Goal: Information Seeking & Learning: Learn about a topic

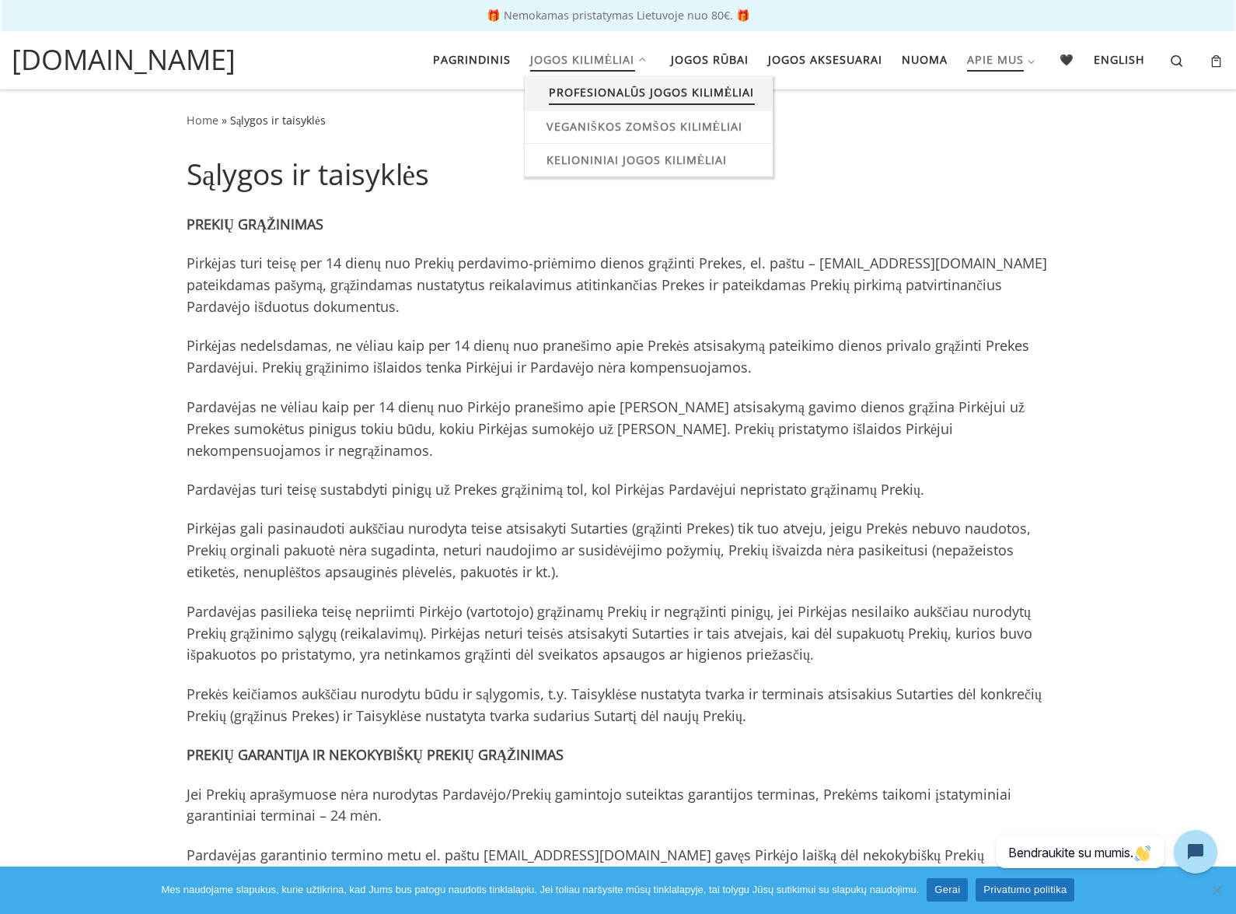
click at [610, 87] on span "Profesionalūs jogos kilimėliai" at bounding box center [652, 90] width 206 height 29
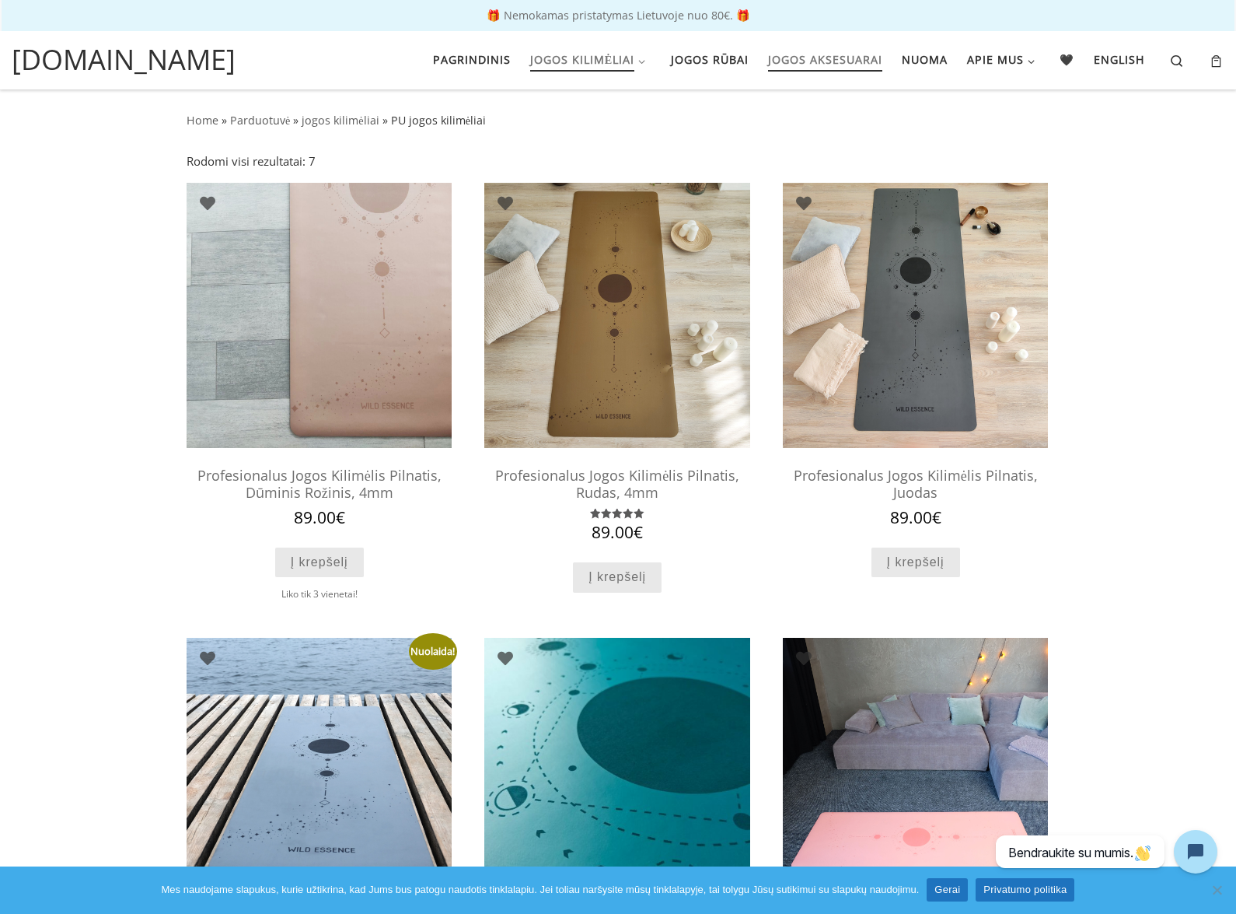
click at [838, 61] on span "Jogos aksesuarai" at bounding box center [825, 58] width 114 height 29
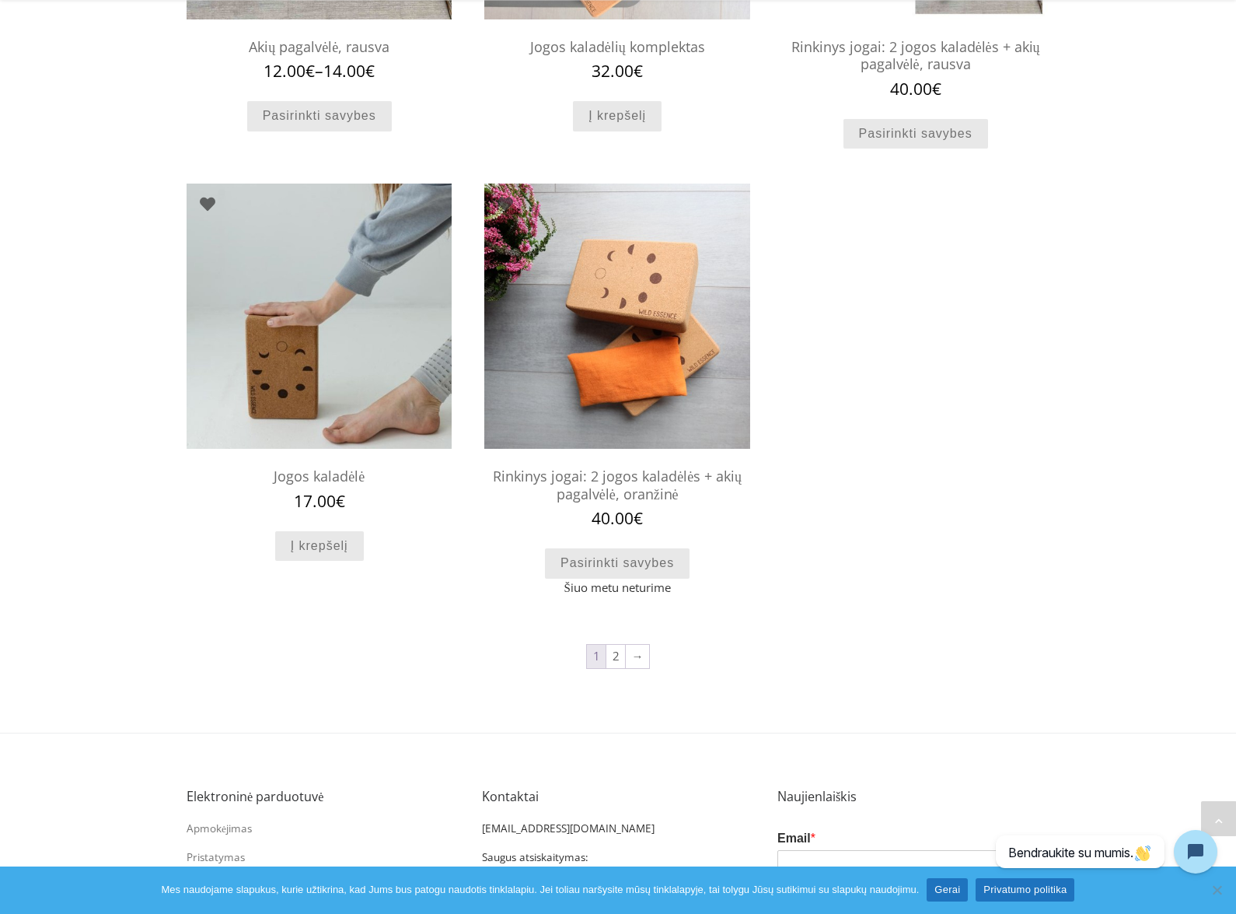
scroll to position [1399, 0]
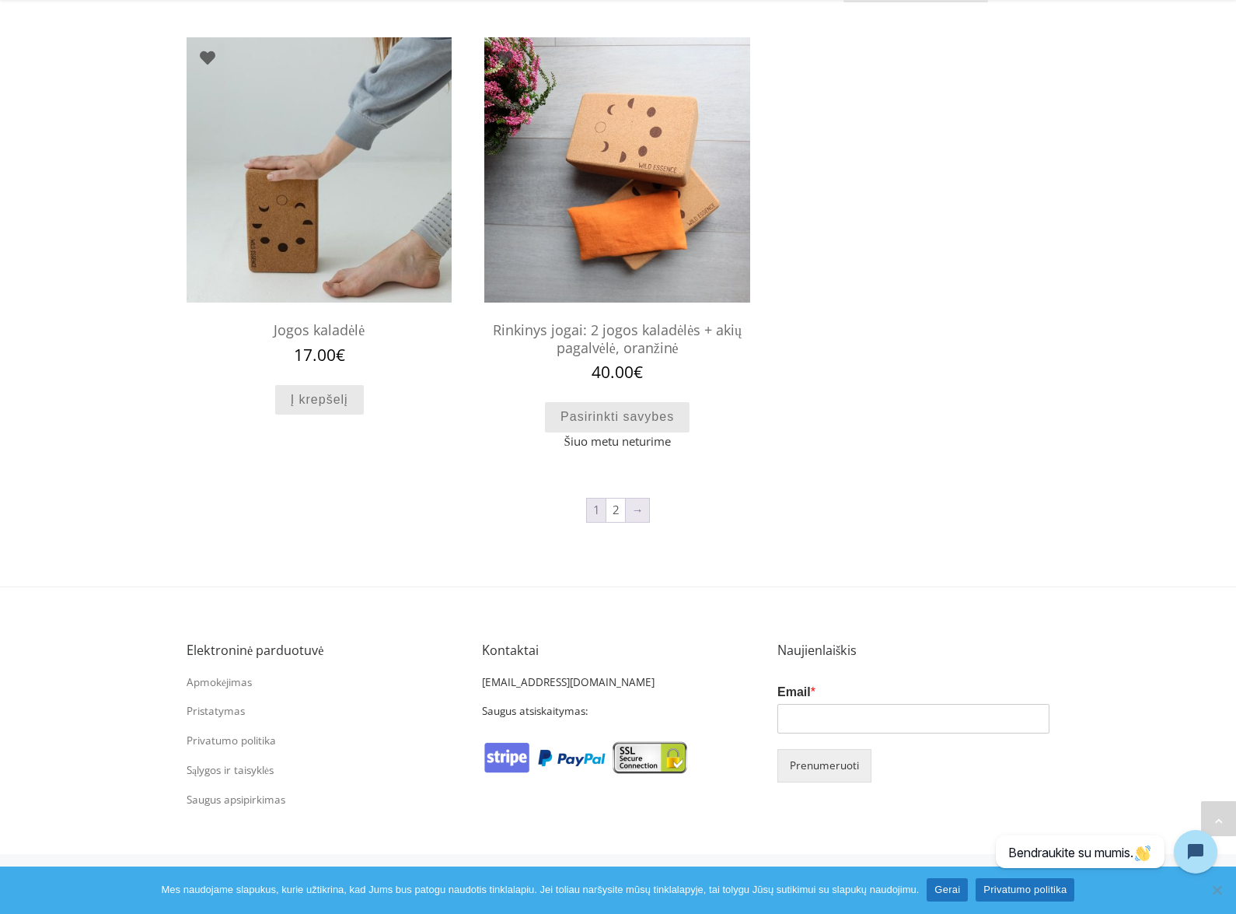
click at [631, 507] on link "→" at bounding box center [637, 509] width 23 height 23
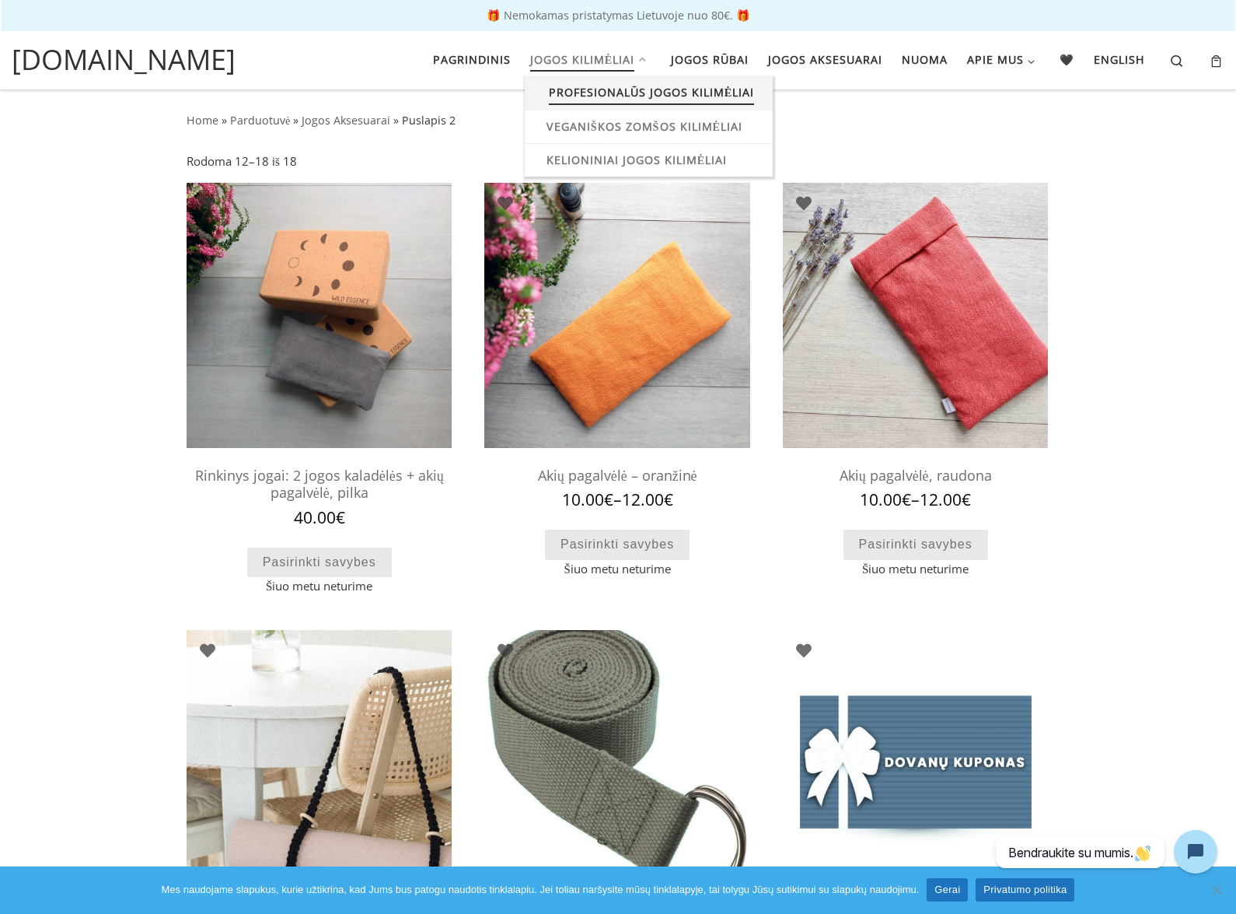
click at [586, 89] on span "Profesionalūs jogos kilimėliai" at bounding box center [652, 90] width 206 height 29
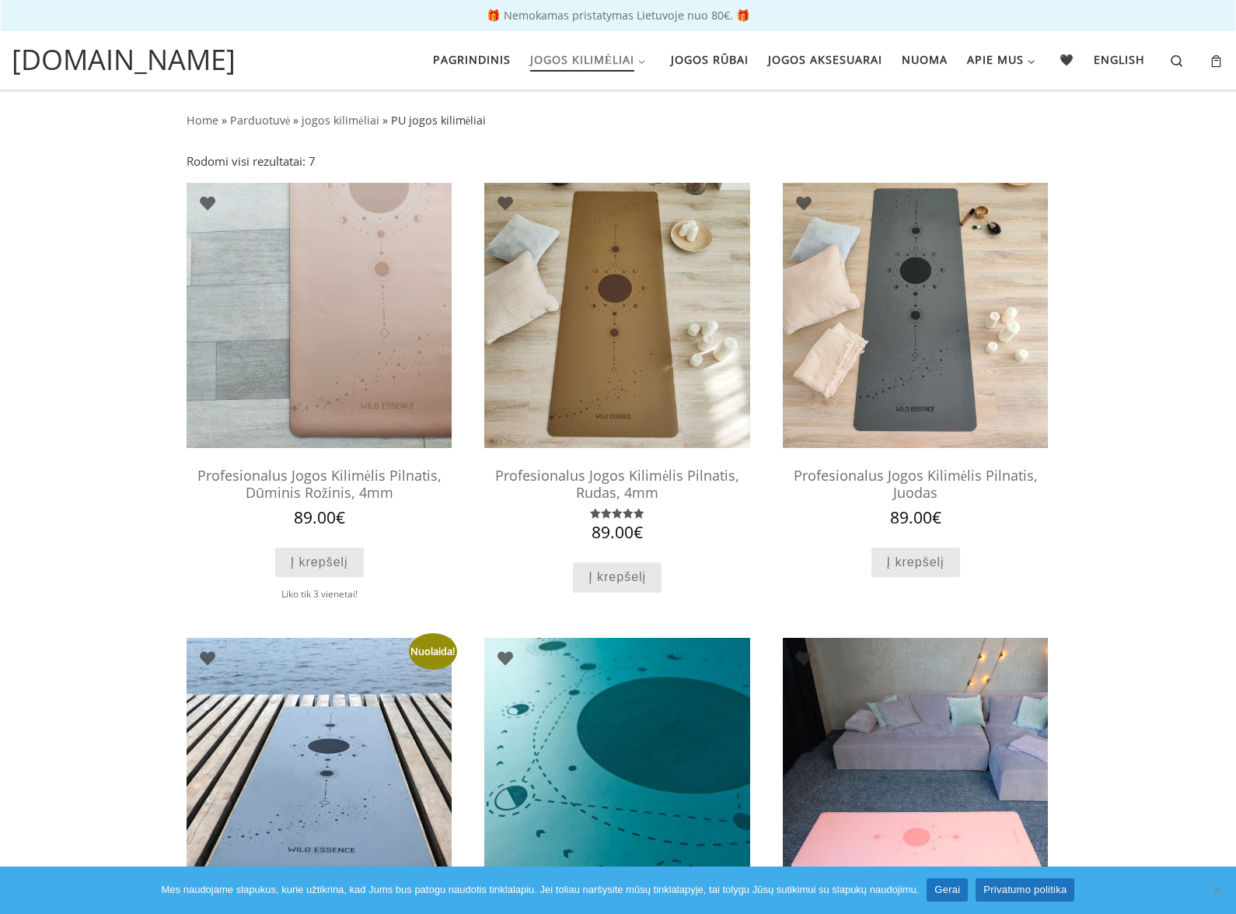
click at [575, 56] on span "Jogos kilimėliai" at bounding box center [582, 58] width 105 height 29
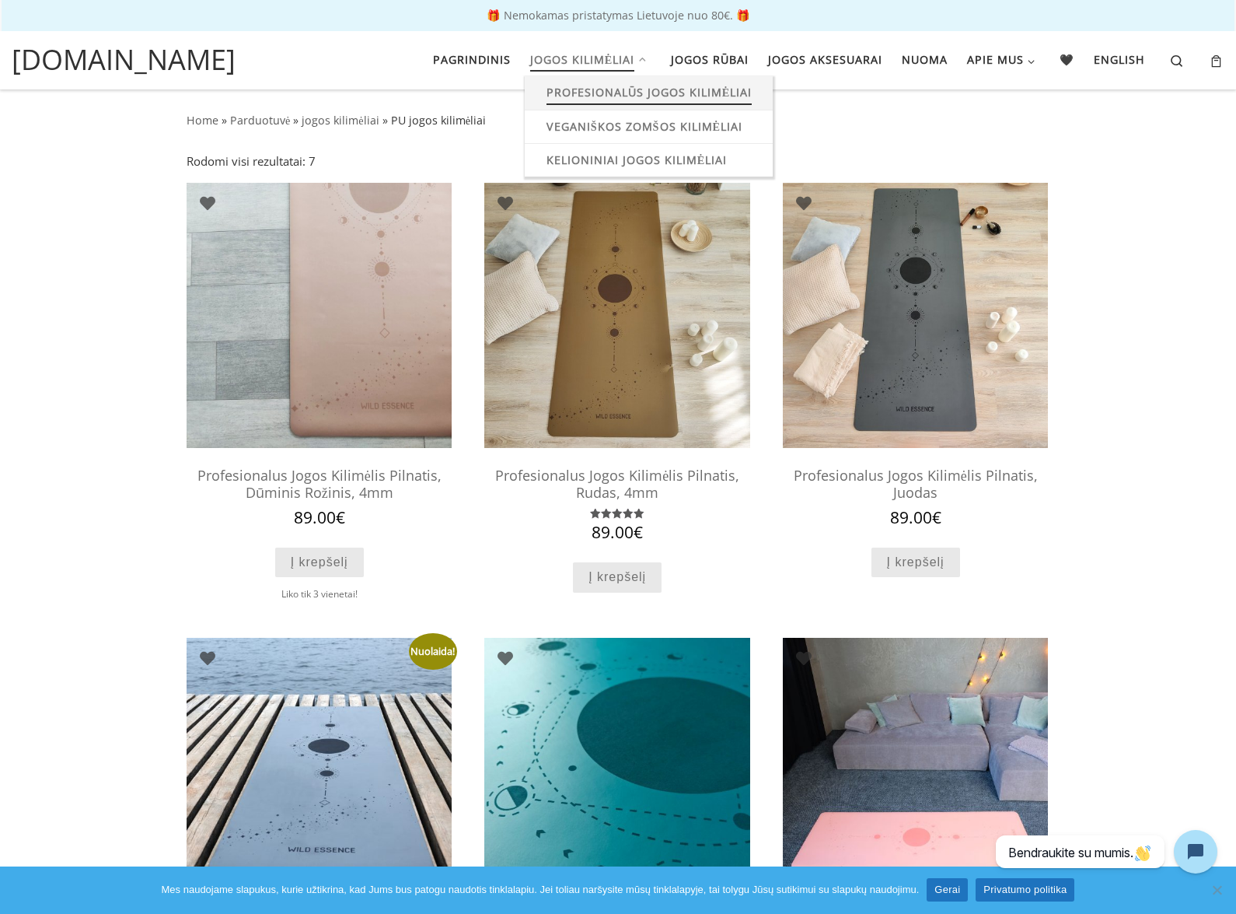
click at [569, 58] on span "Jogos kilimėliai" at bounding box center [582, 58] width 105 height 29
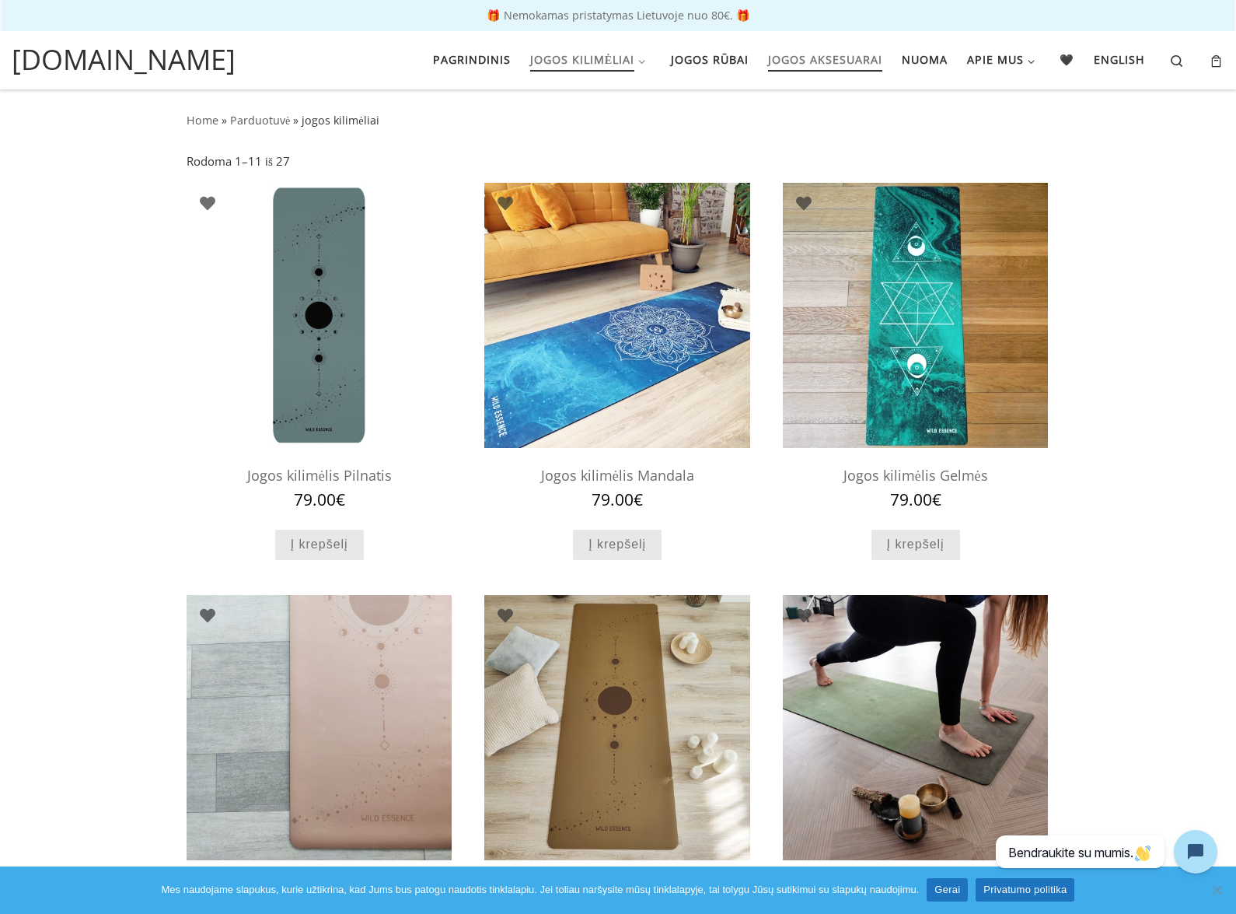
click at [798, 60] on span "Jogos aksesuarai" at bounding box center [825, 58] width 114 height 29
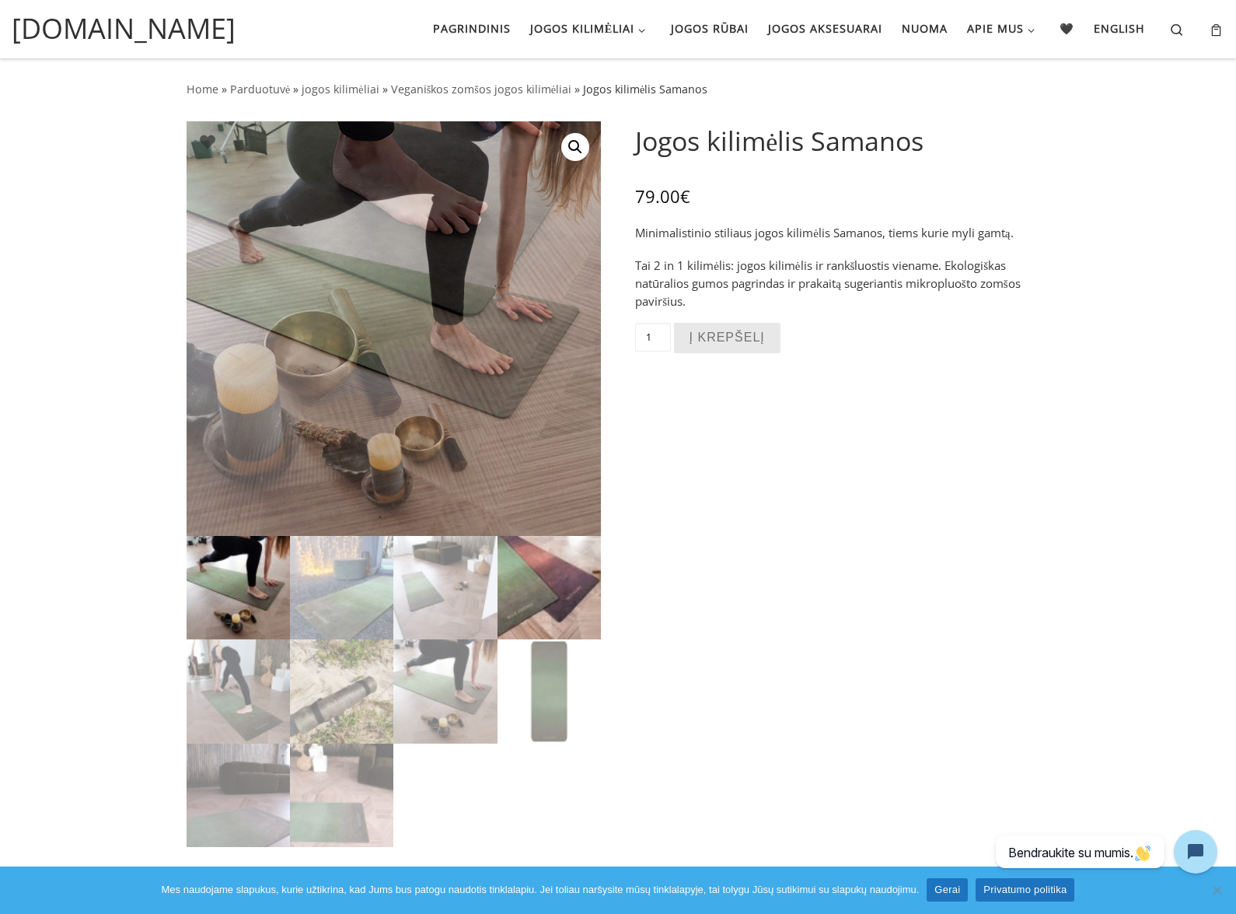
click at [549, 562] on img at bounding box center [549, 587] width 103 height 103
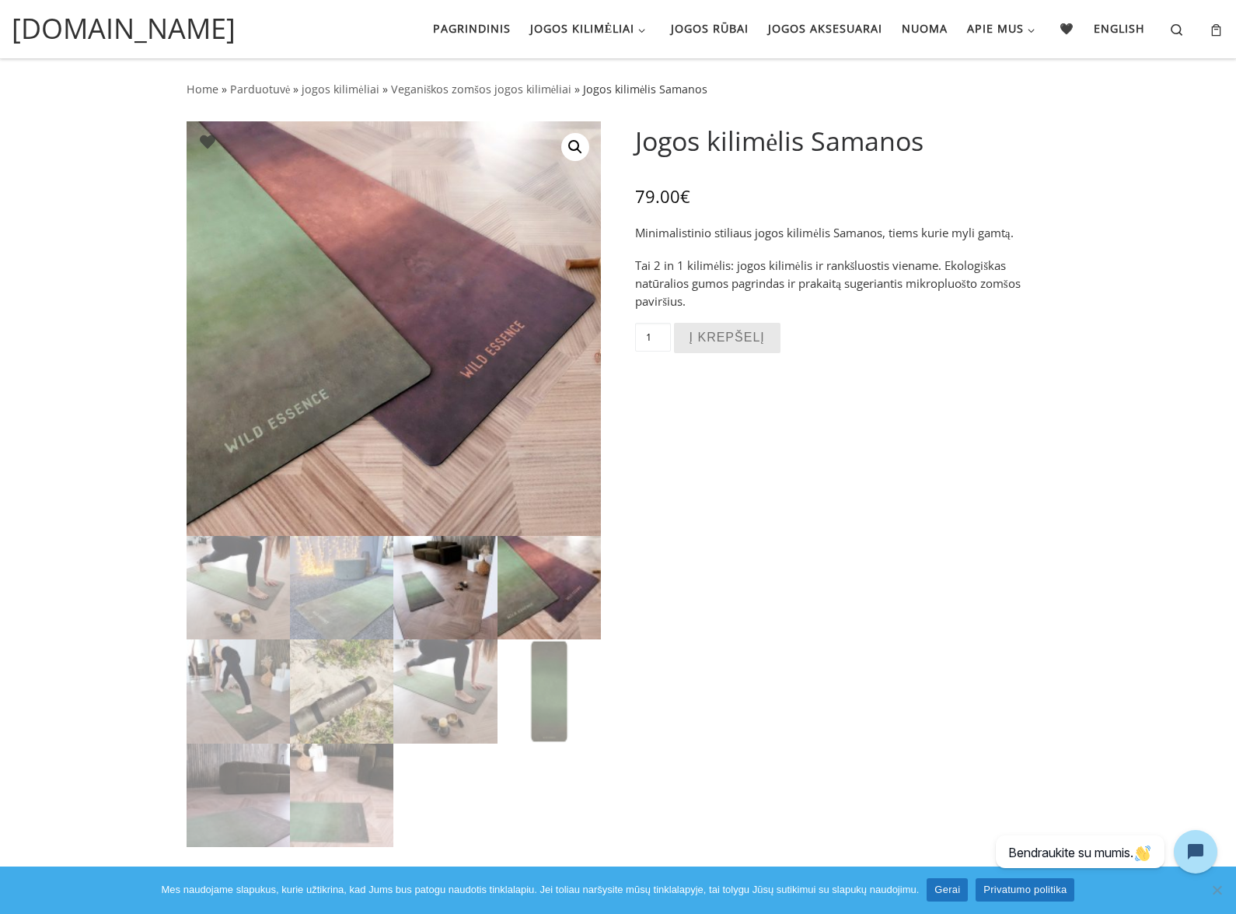
click at [488, 574] on img at bounding box center [444, 587] width 103 height 103
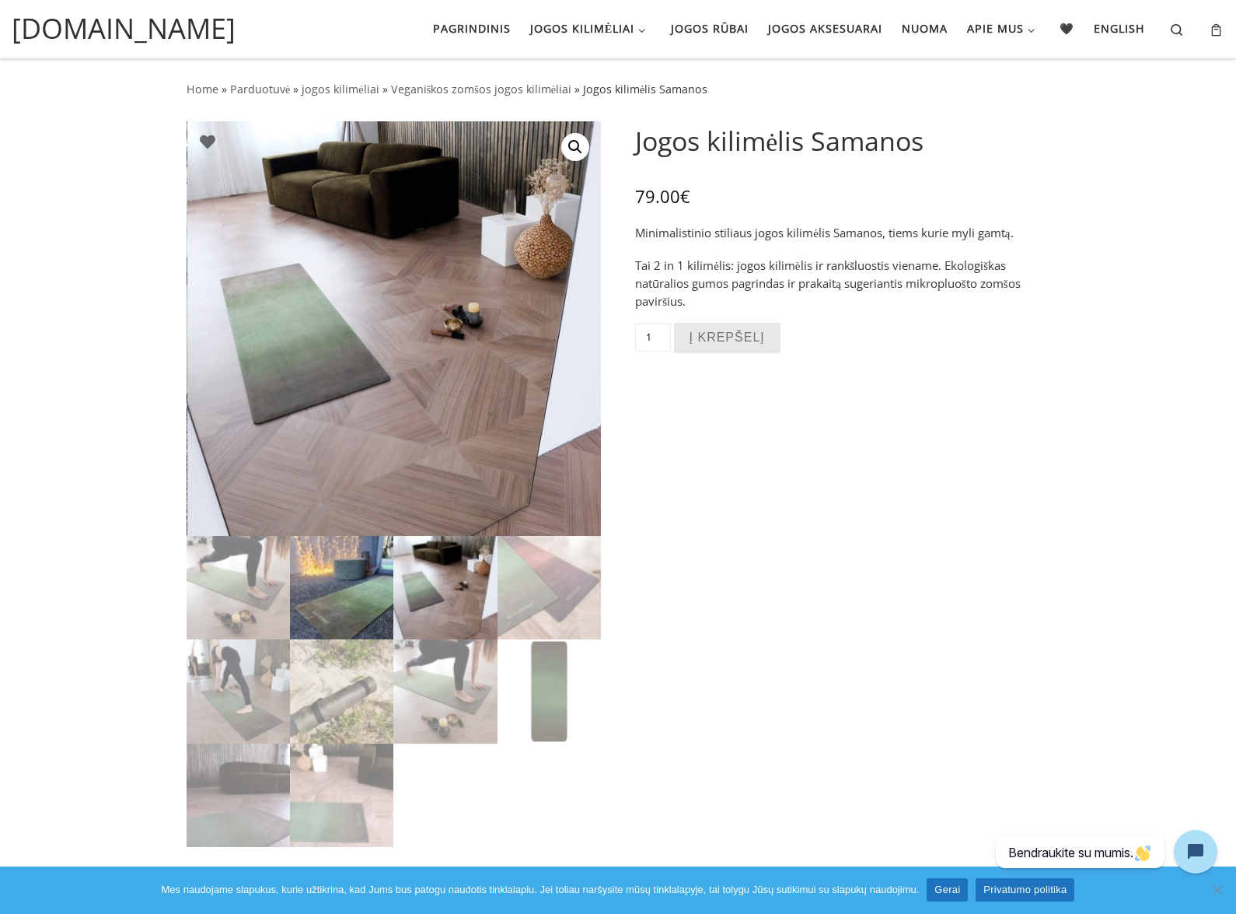
click at [357, 578] on img at bounding box center [341, 587] width 103 height 103
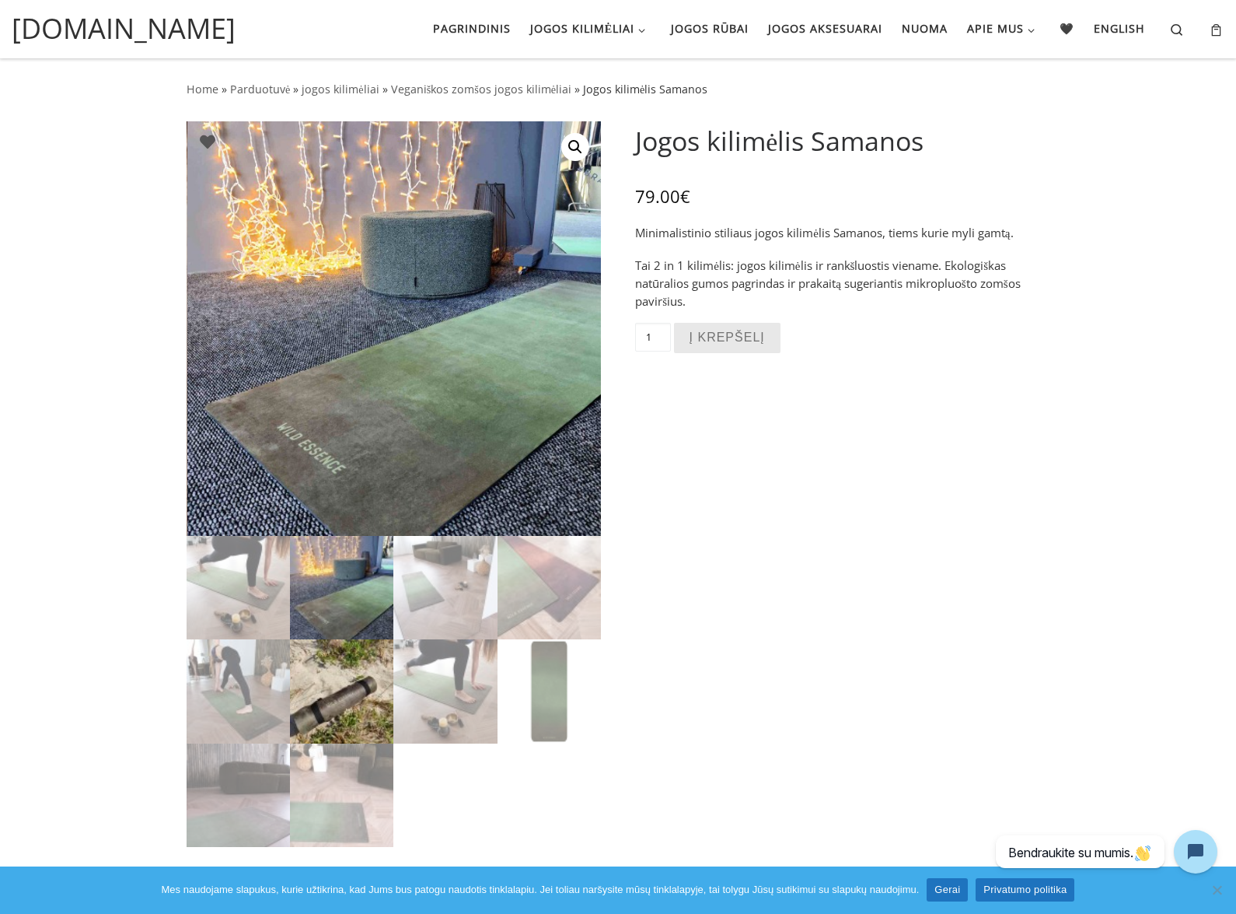
click at [342, 701] on img at bounding box center [341, 690] width 103 height 103
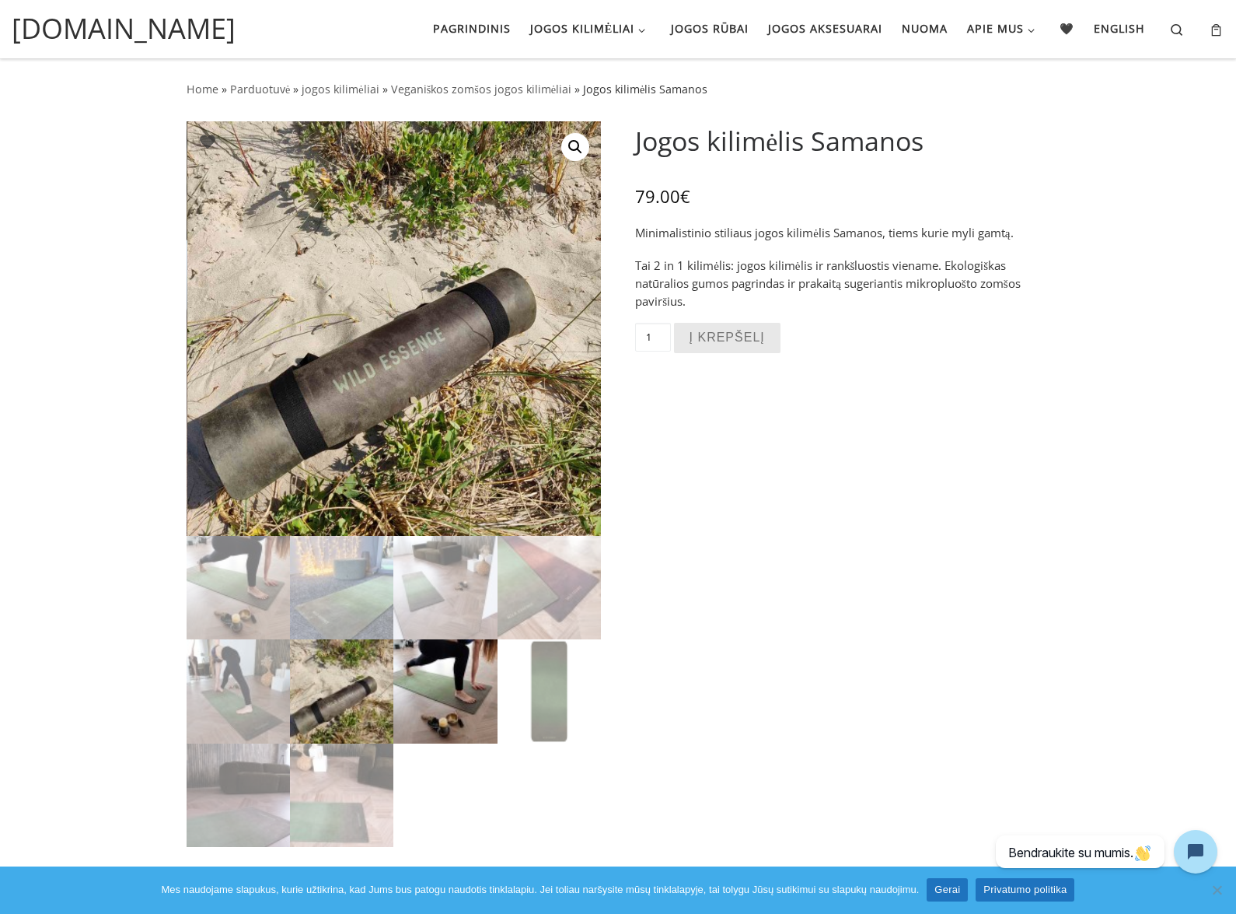
click at [444, 710] on img at bounding box center [444, 690] width 103 height 103
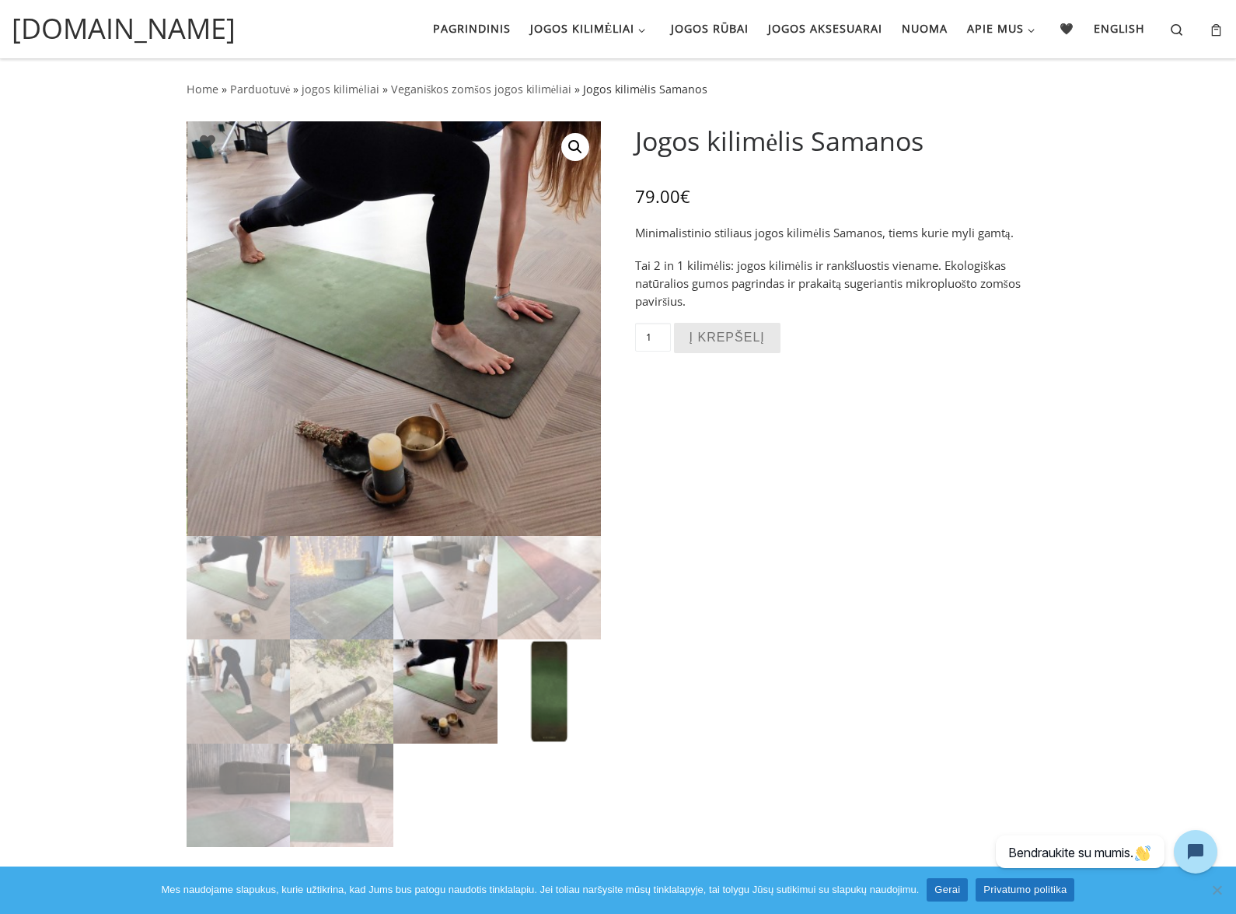
click at [555, 694] on img at bounding box center [549, 690] width 103 height 103
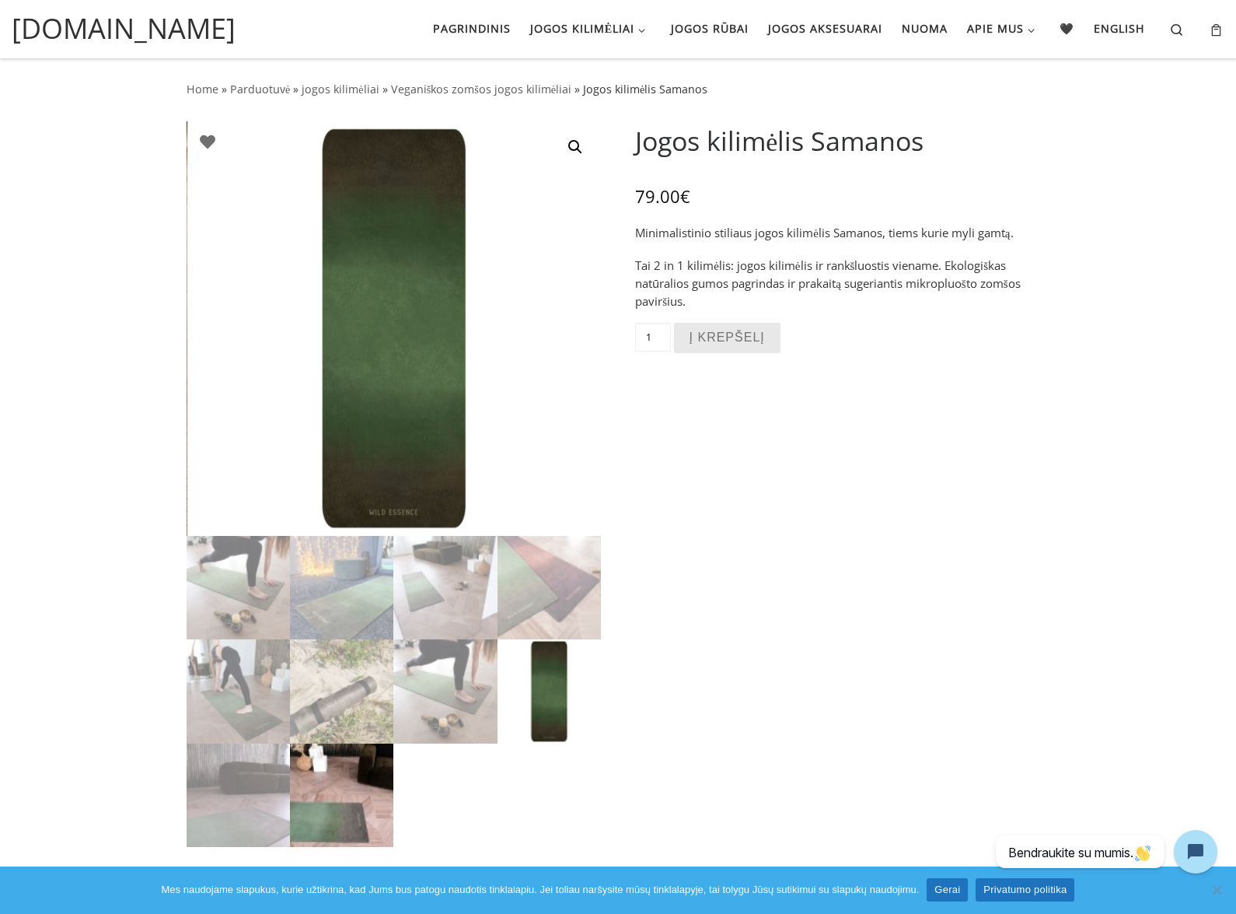
click at [378, 751] on img at bounding box center [341, 794] width 103 height 103
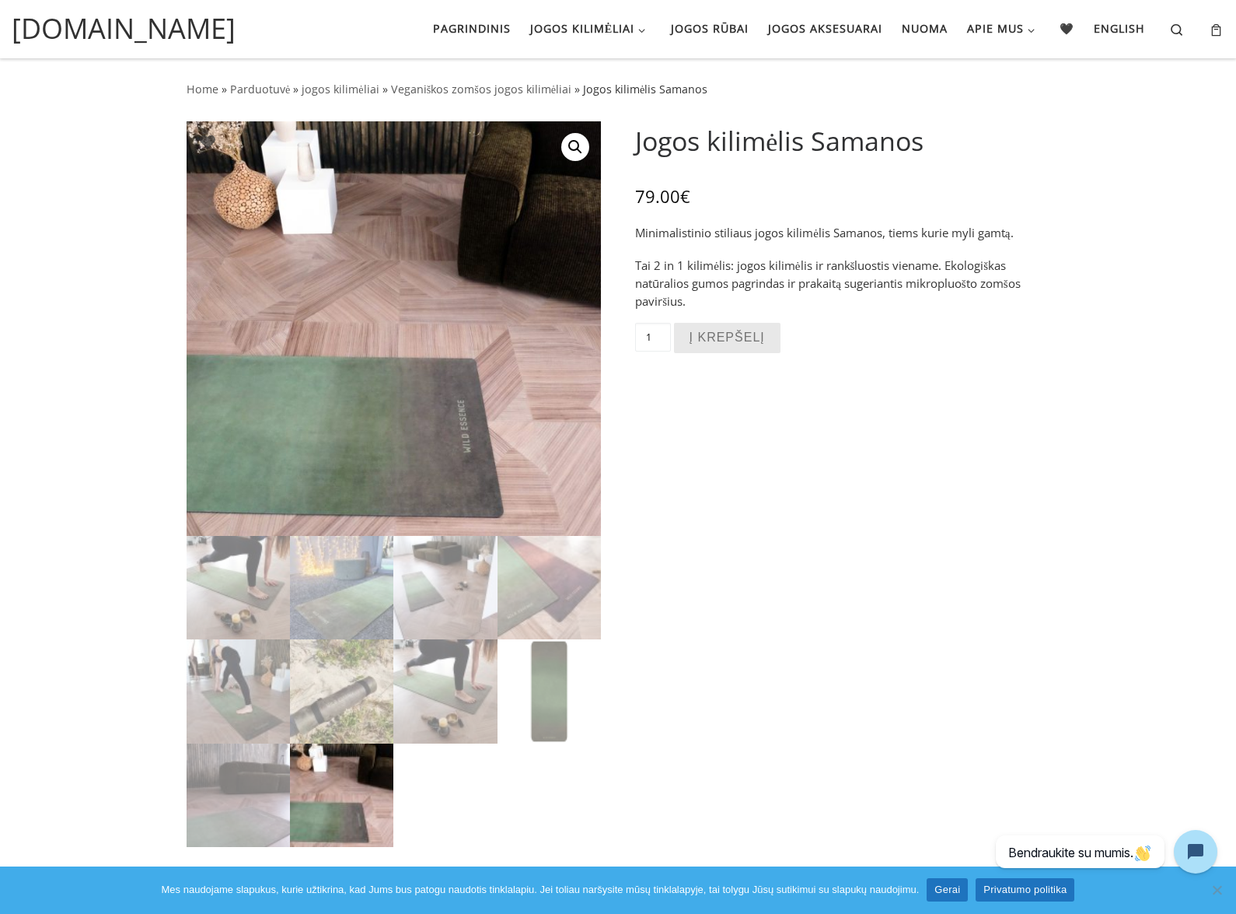
click at [299, 771] on img at bounding box center [341, 794] width 103 height 103
click at [277, 684] on img at bounding box center [238, 690] width 103 height 103
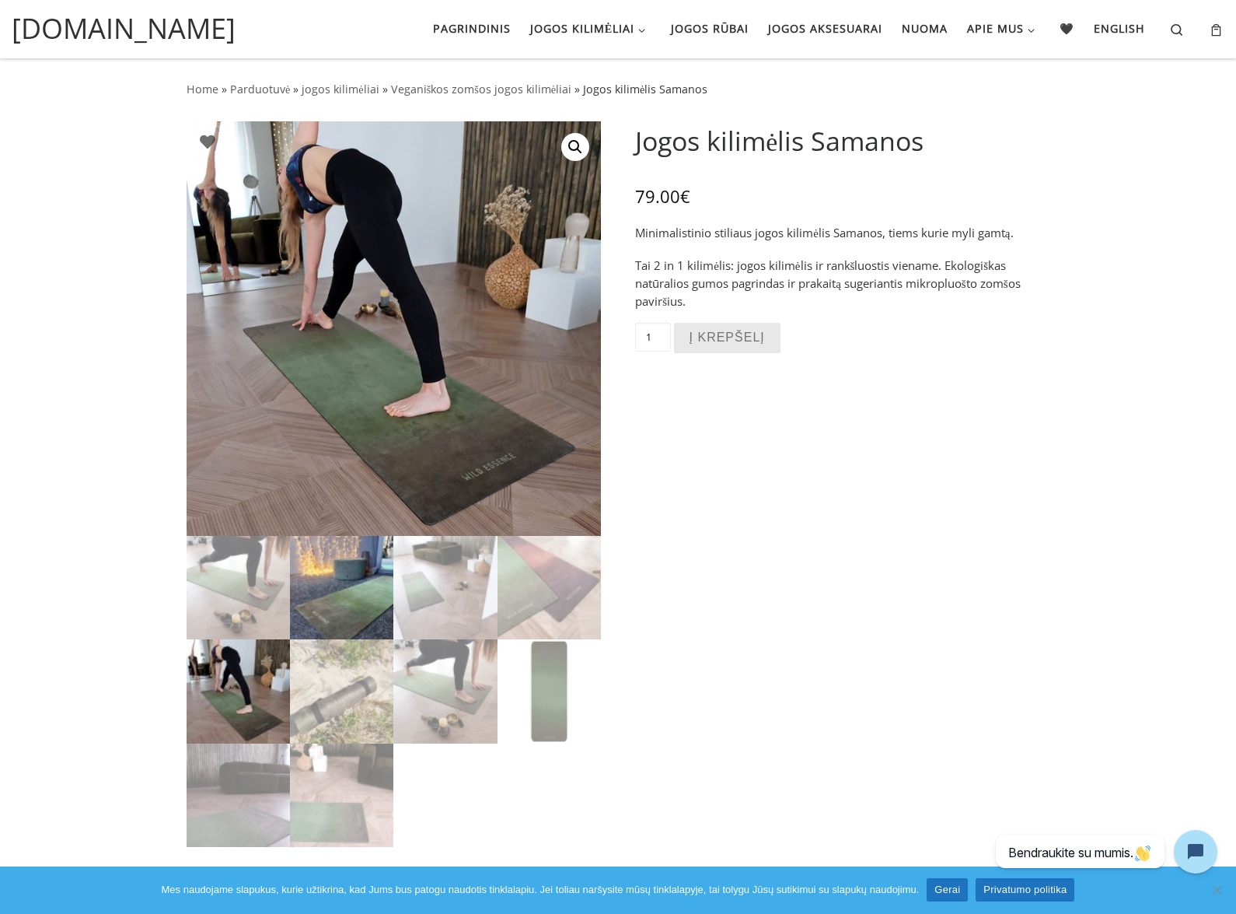
drag, startPoint x: 275, startPoint y: 600, endPoint x: 302, endPoint y: 600, distance: 26.4
click at [276, 600] on img at bounding box center [238, 587] width 103 height 103
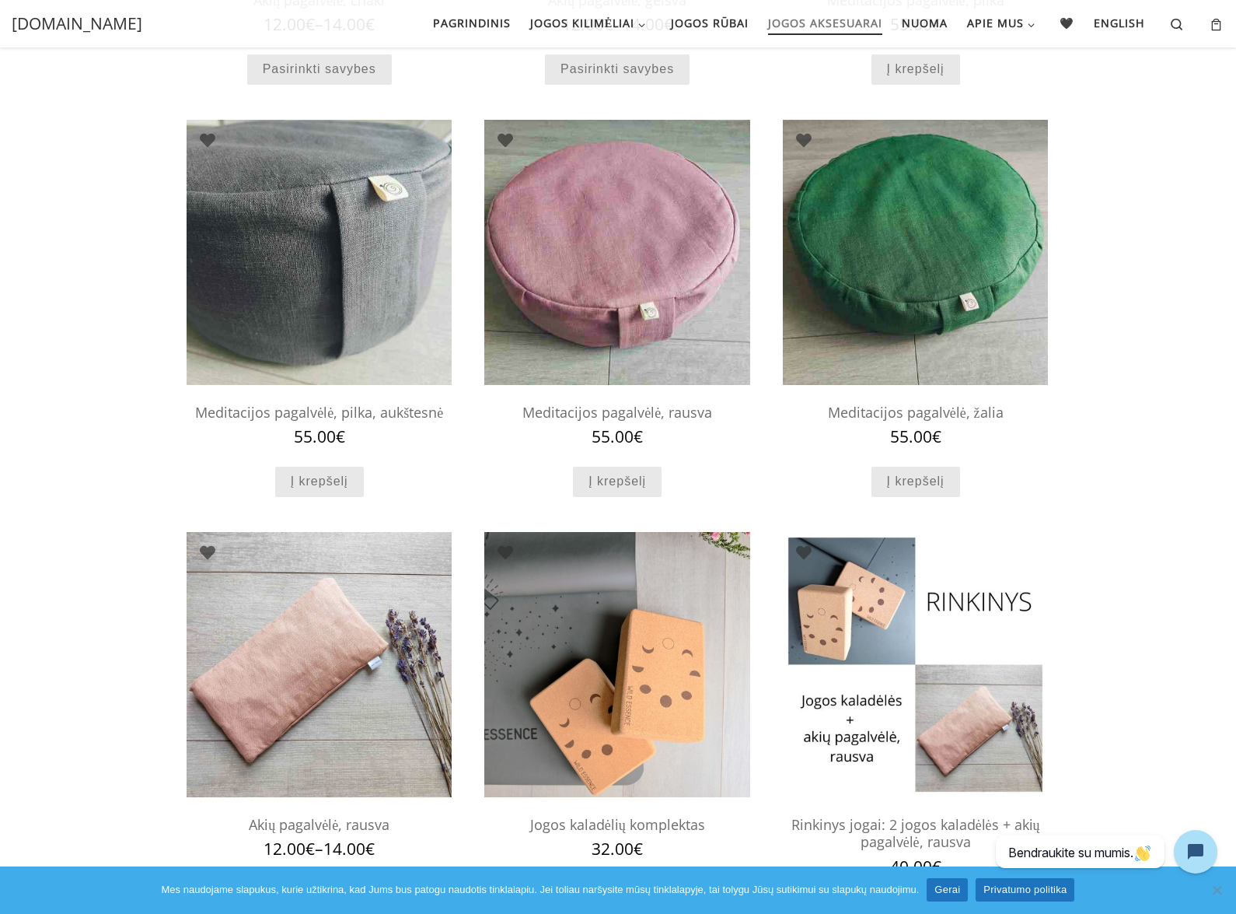
scroll to position [467, 0]
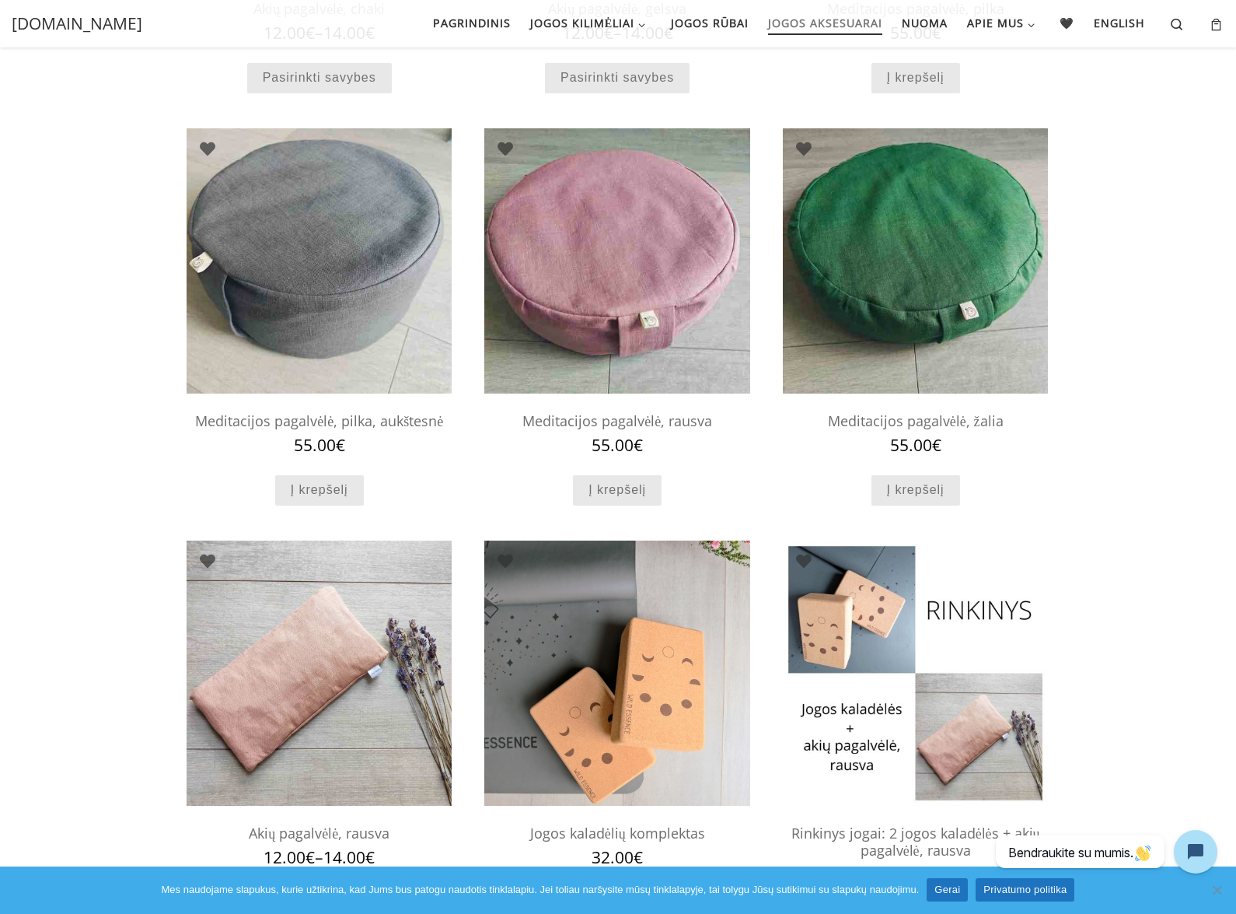
drag, startPoint x: 471, startPoint y: 222, endPoint x: 397, endPoint y: 225, distance: 73.9
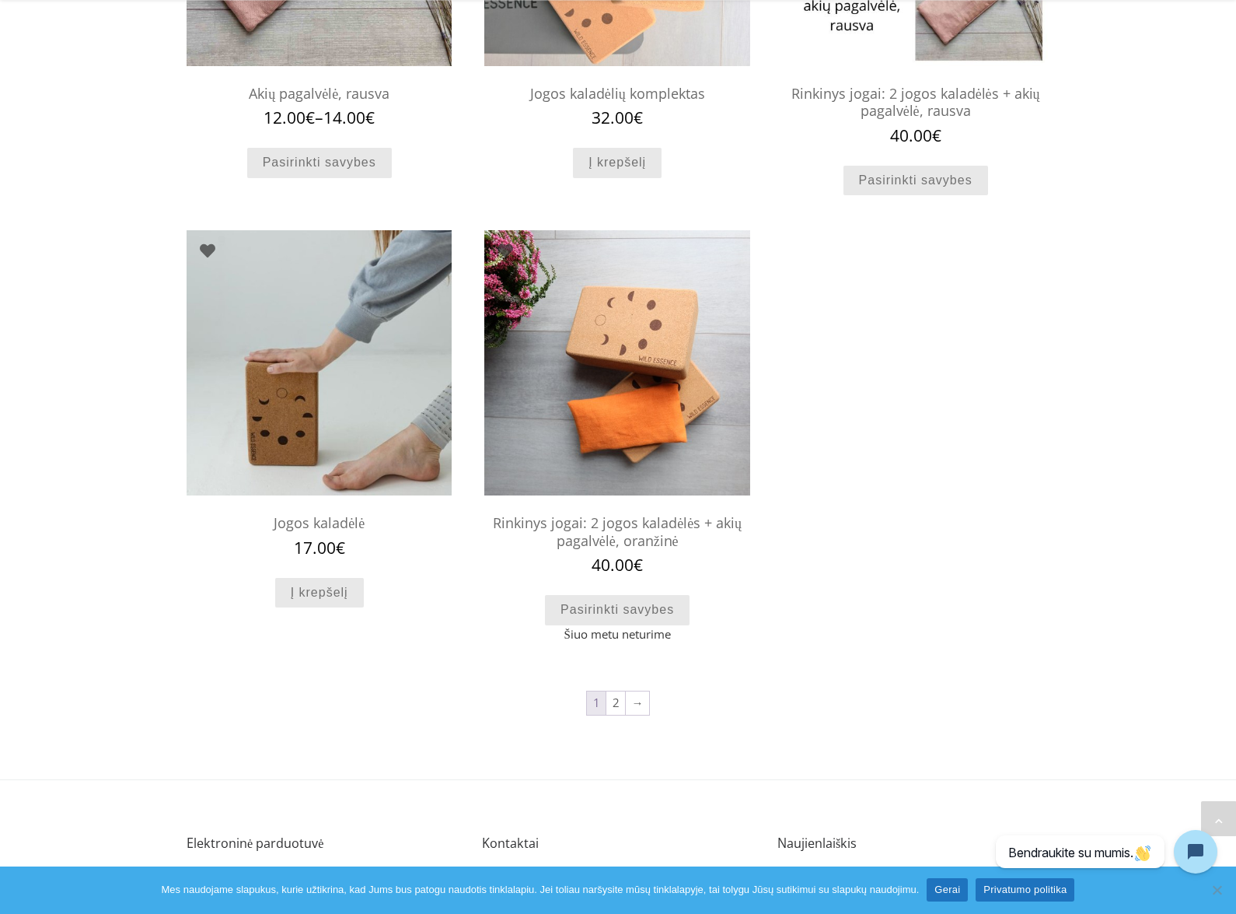
scroll to position [1213, 0]
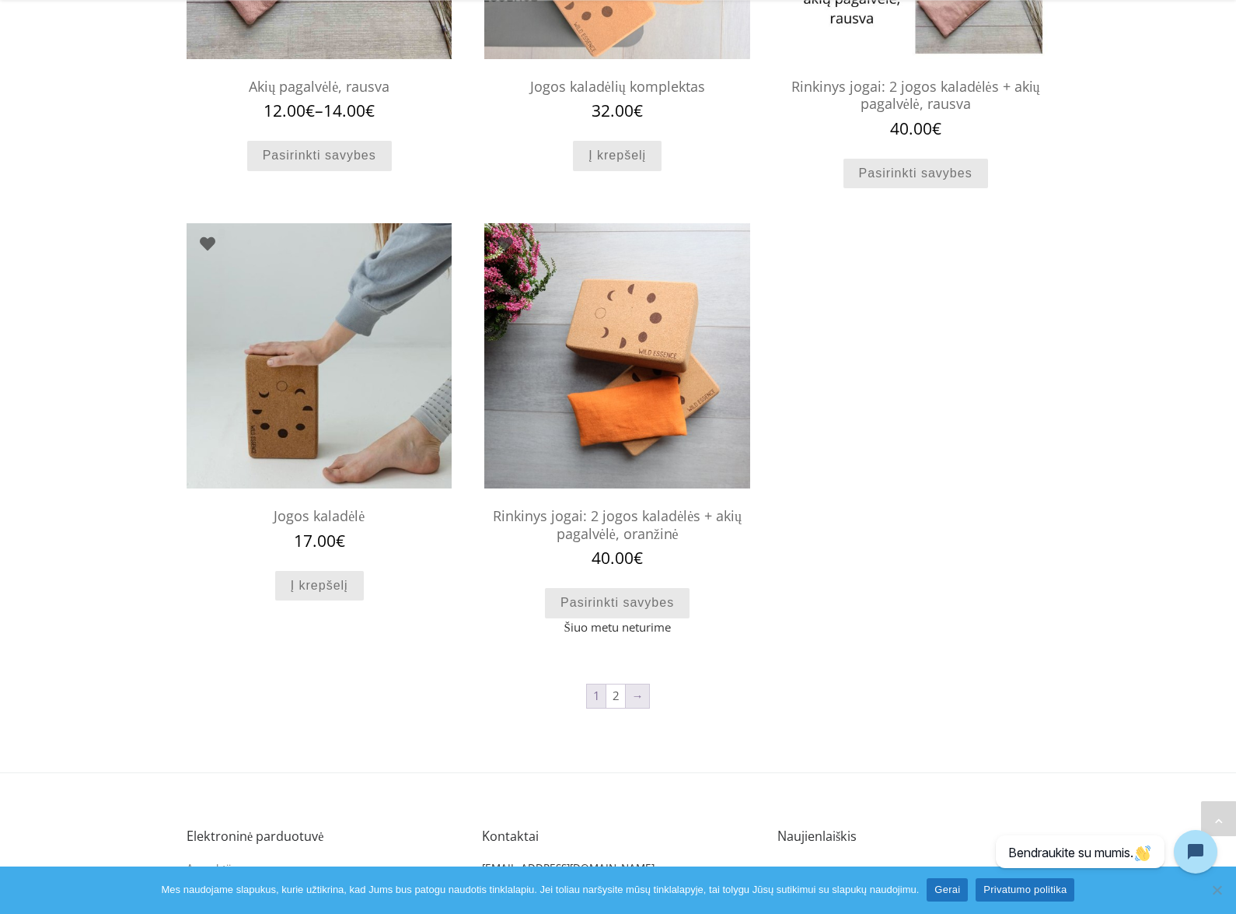
click at [638, 691] on link "→" at bounding box center [637, 695] width 23 height 23
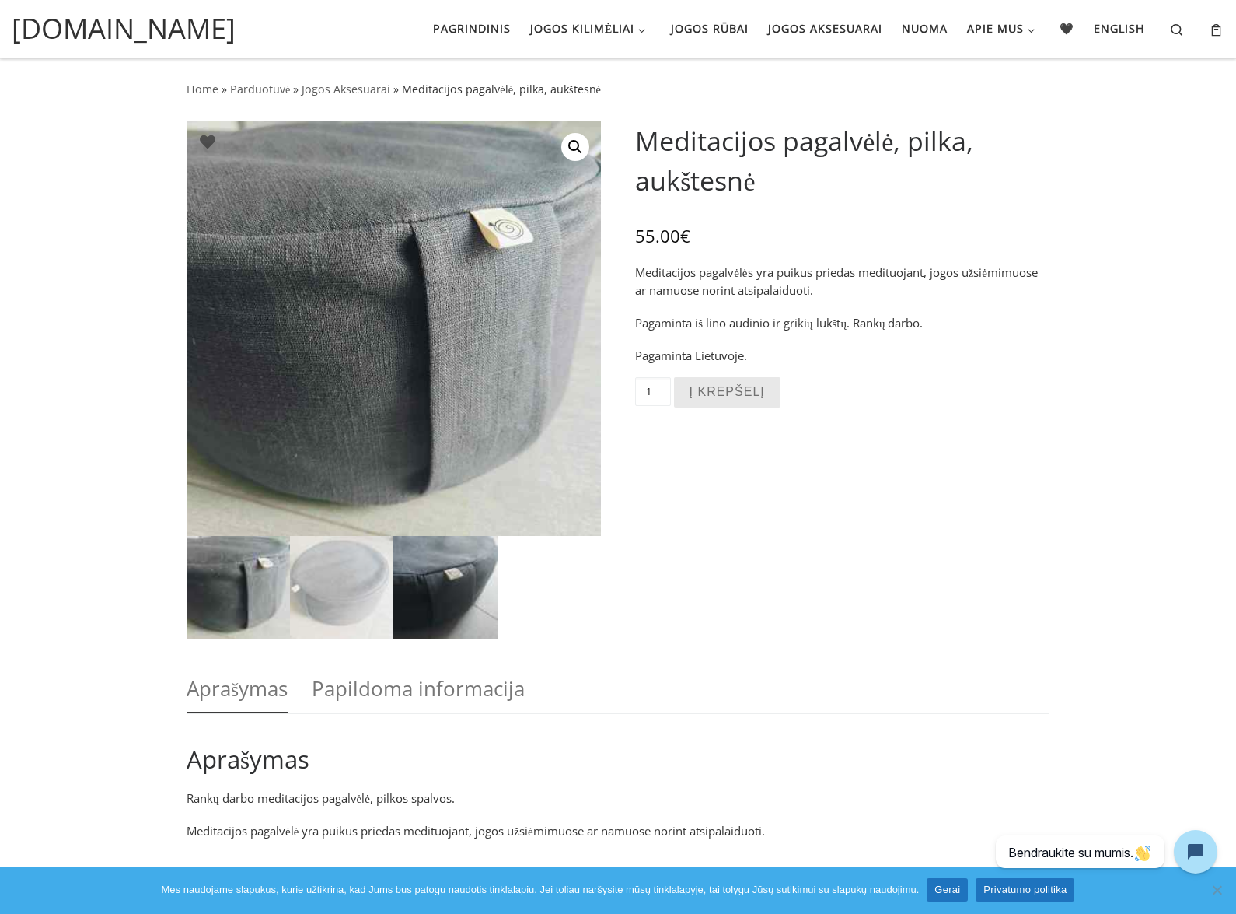
click at [474, 582] on img at bounding box center [444, 587] width 103 height 103
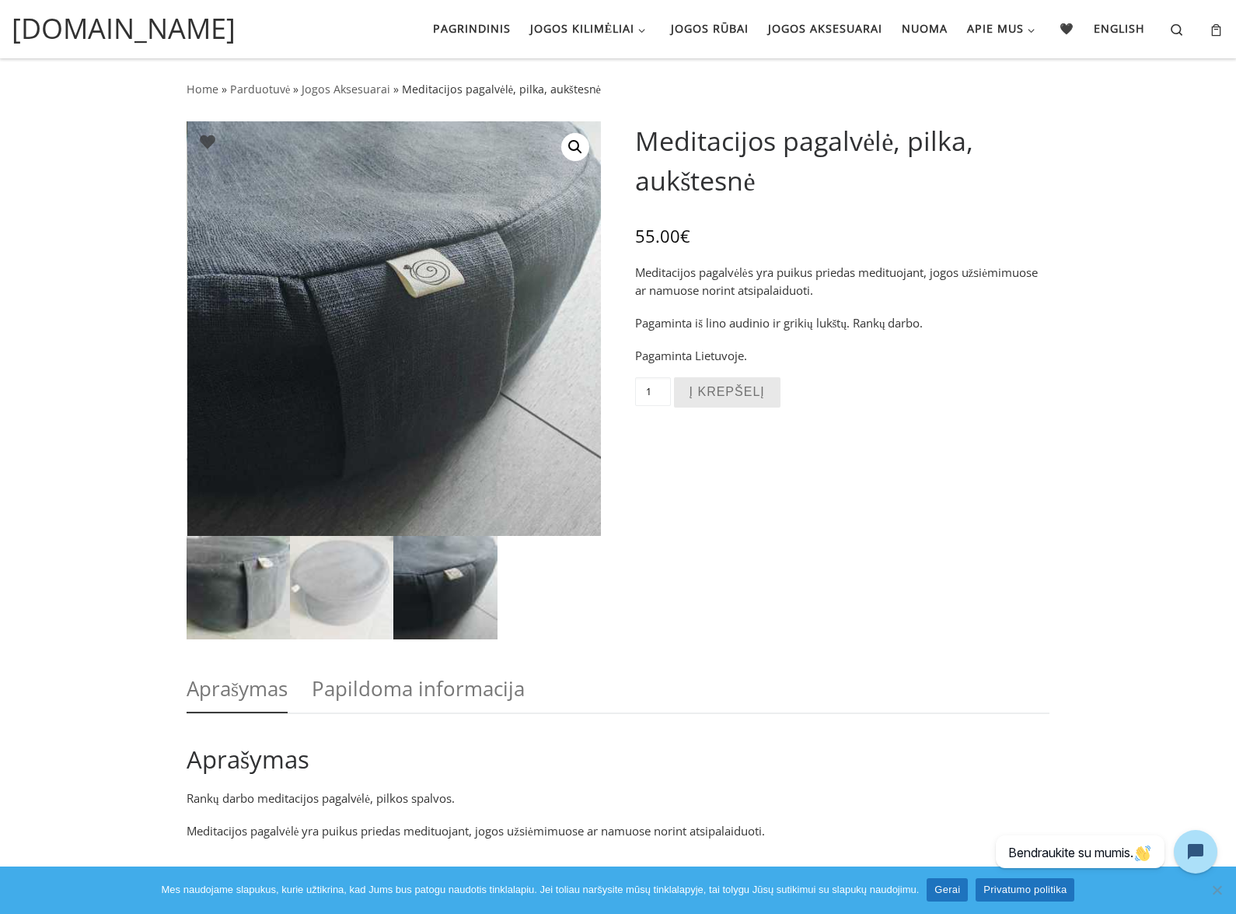
click at [261, 596] on img at bounding box center [238, 587] width 103 height 103
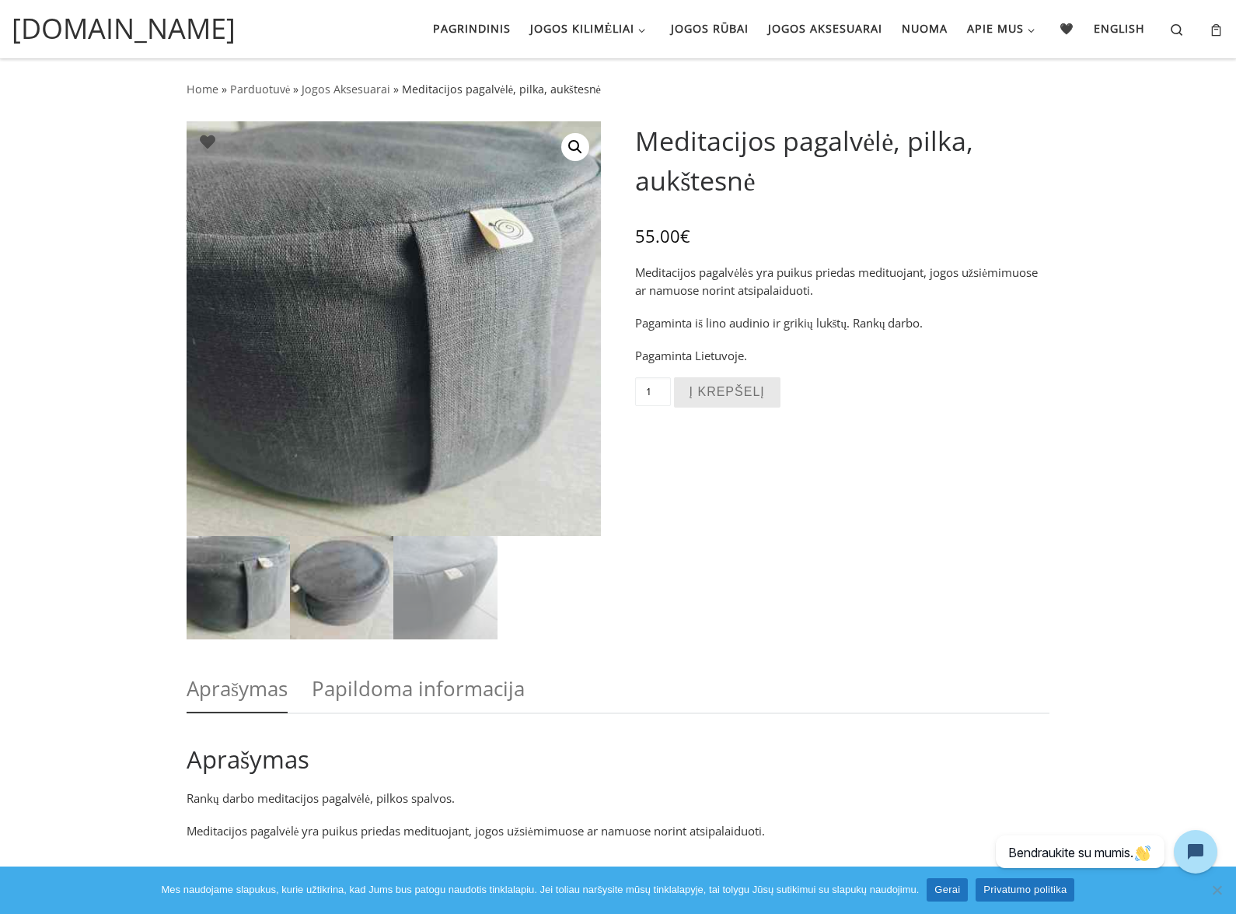
click at [323, 602] on img at bounding box center [341, 587] width 103 height 103
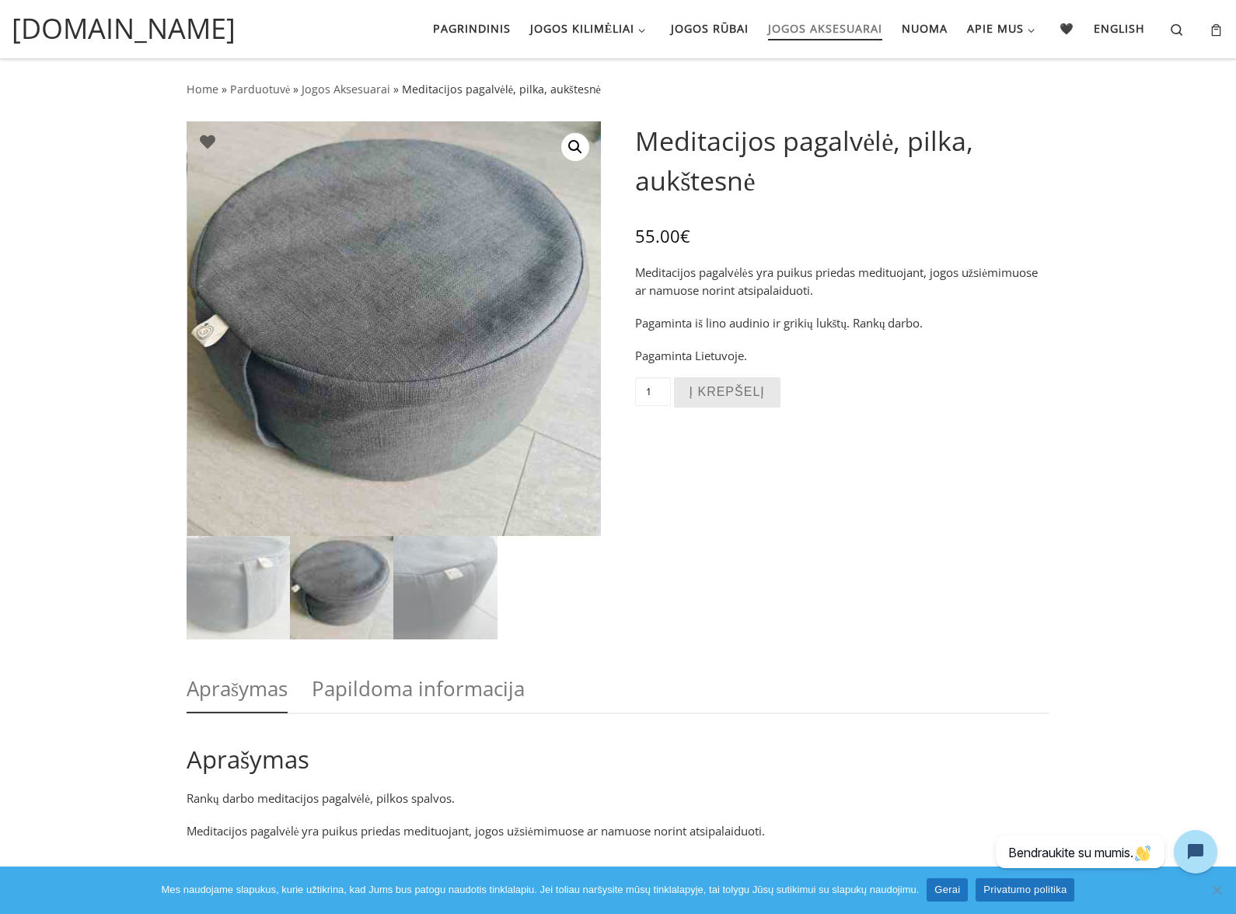
click at [856, 30] on span "Jogos aksesuarai" at bounding box center [825, 26] width 114 height 29
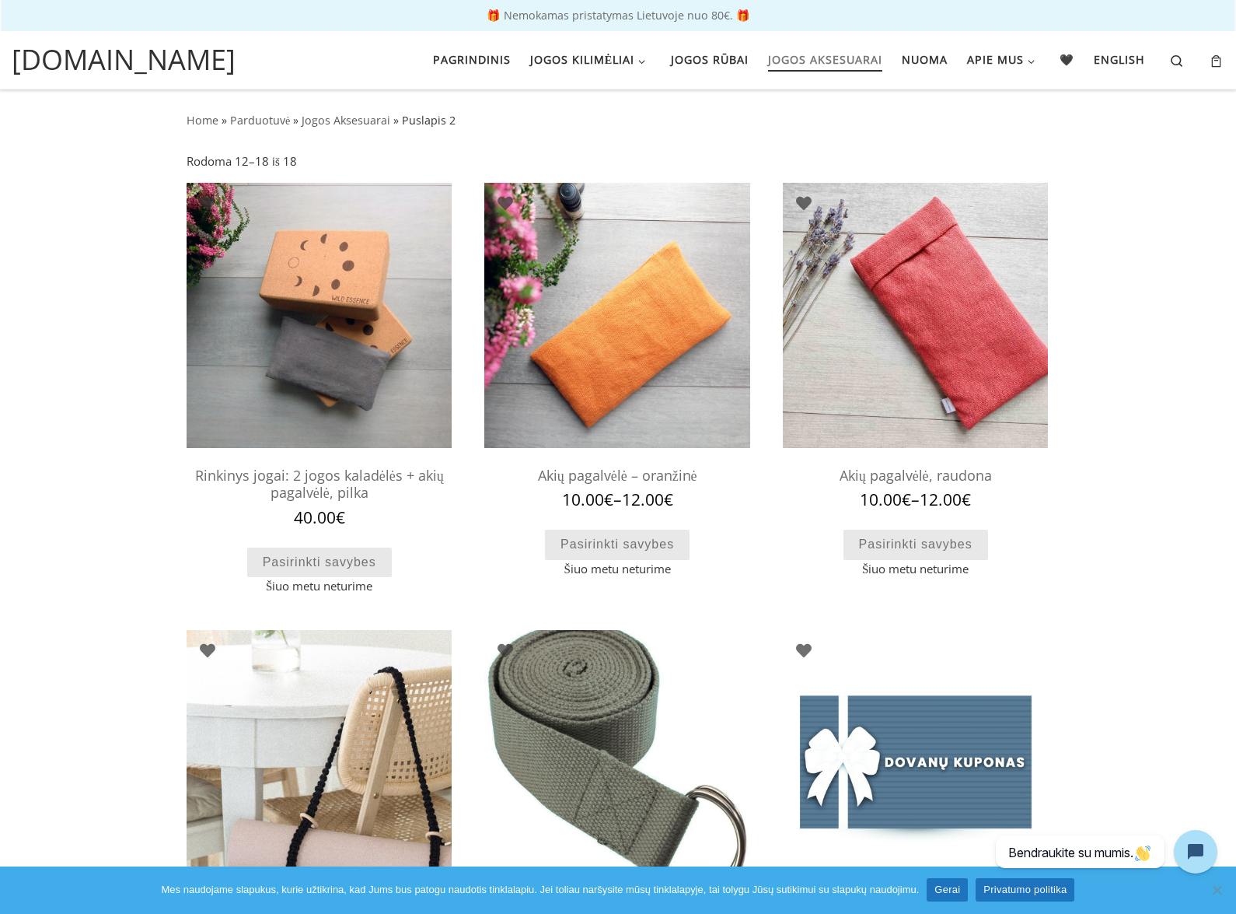
click at [836, 51] on span "Jogos aksesuarai" at bounding box center [825, 58] width 114 height 29
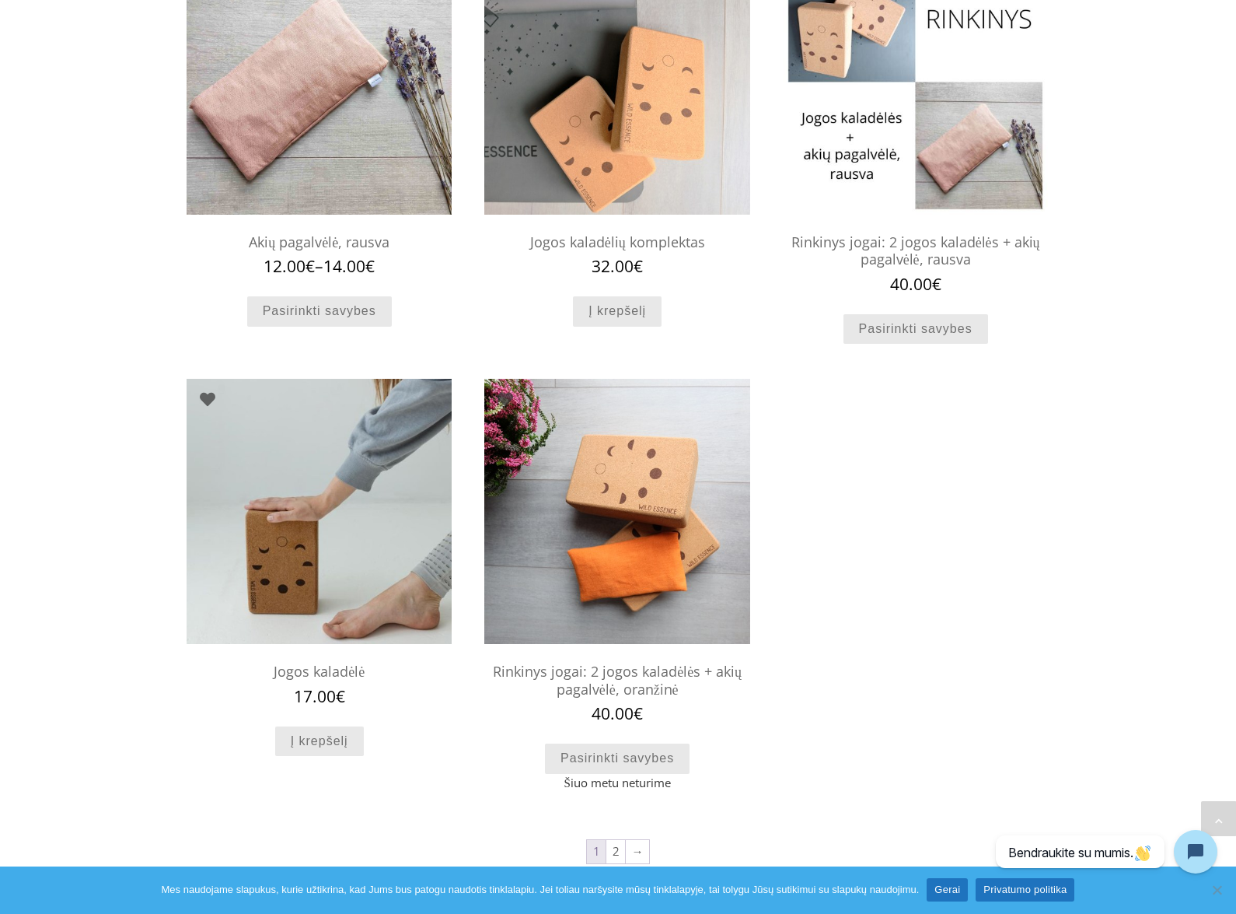
scroll to position [995, 0]
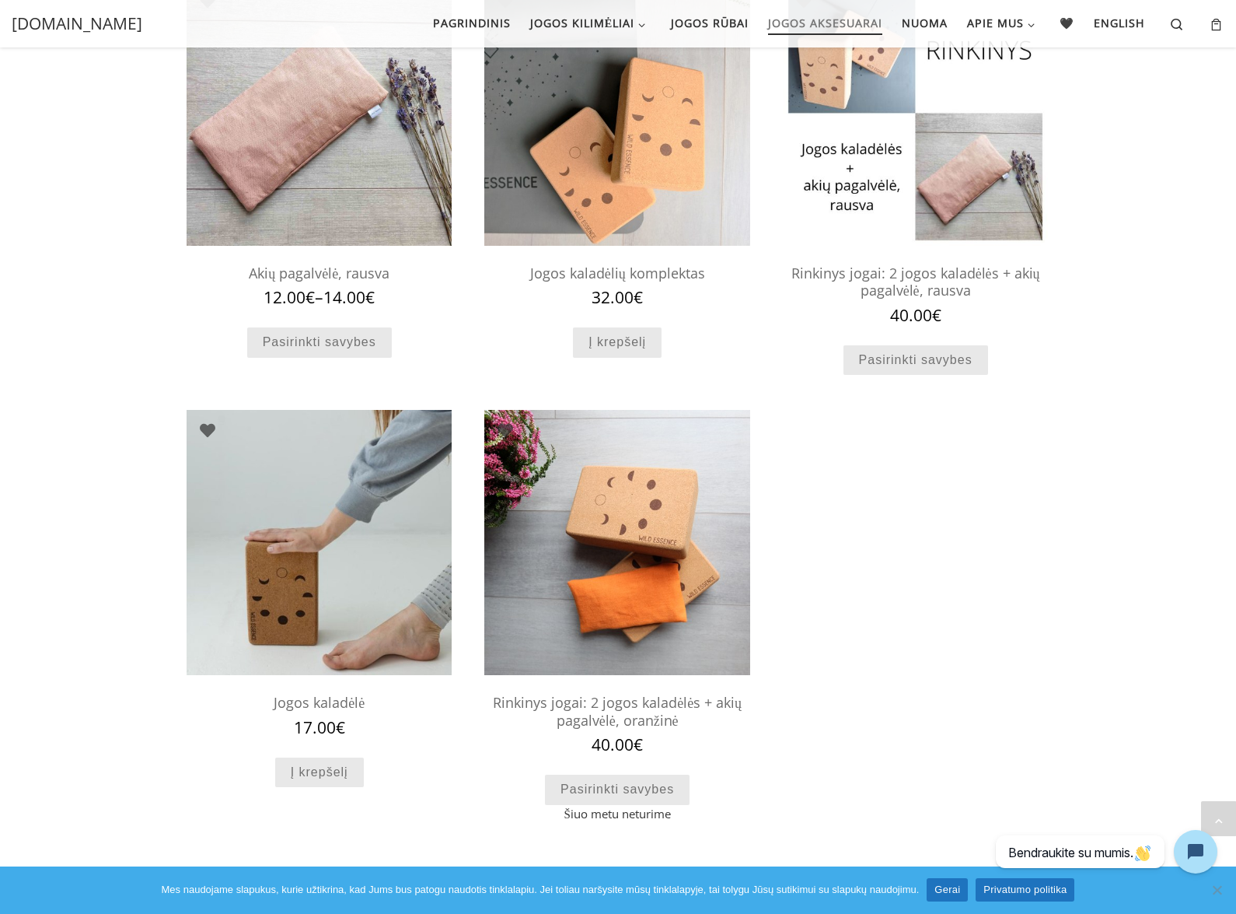
click at [135, 315] on div "Home » Parduotuvė » Jogos Aksesuarai Jogos Aksesuarai Rodoma 1–11 iš 18 Numatyt…" at bounding box center [618, 11] width 1236 height 1895
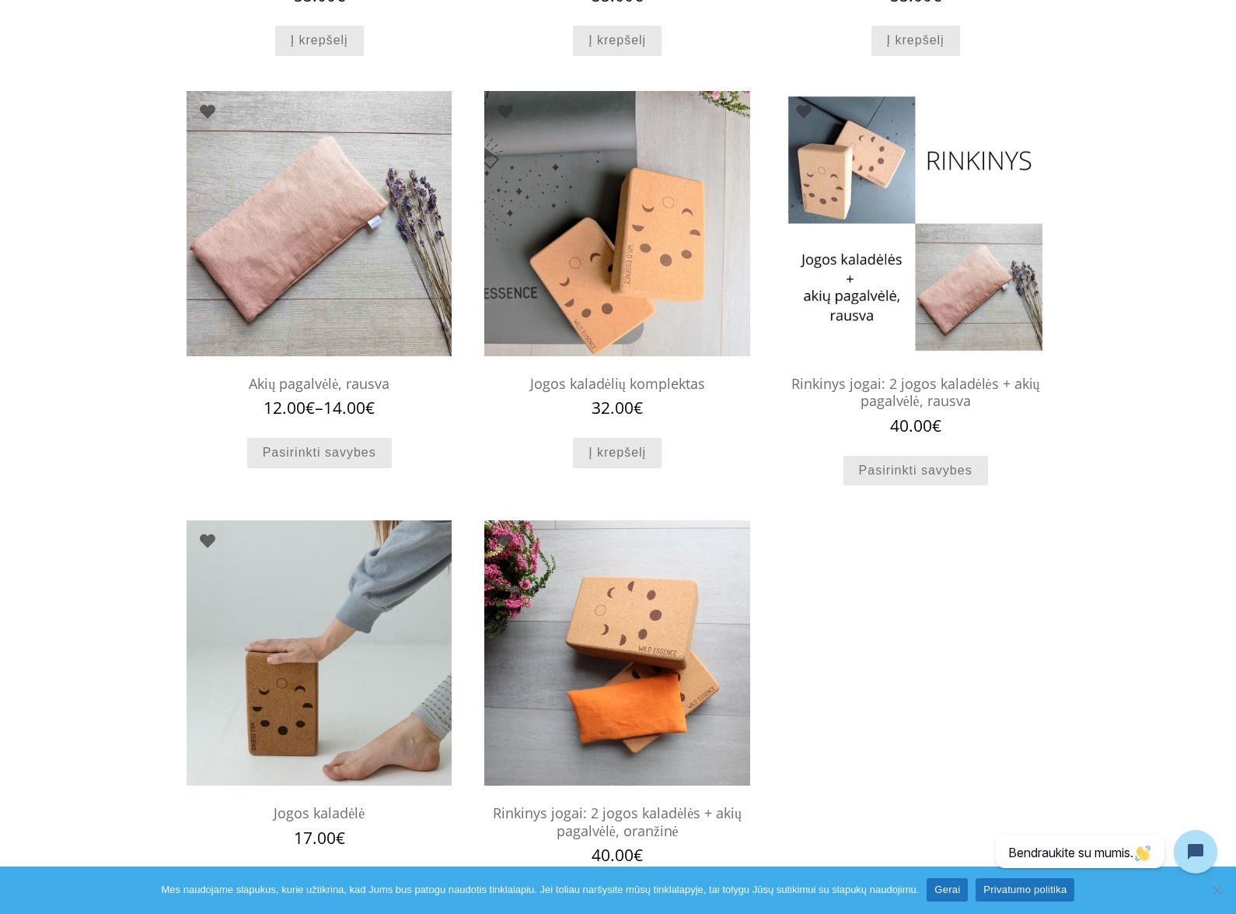
scroll to position [1368, 0]
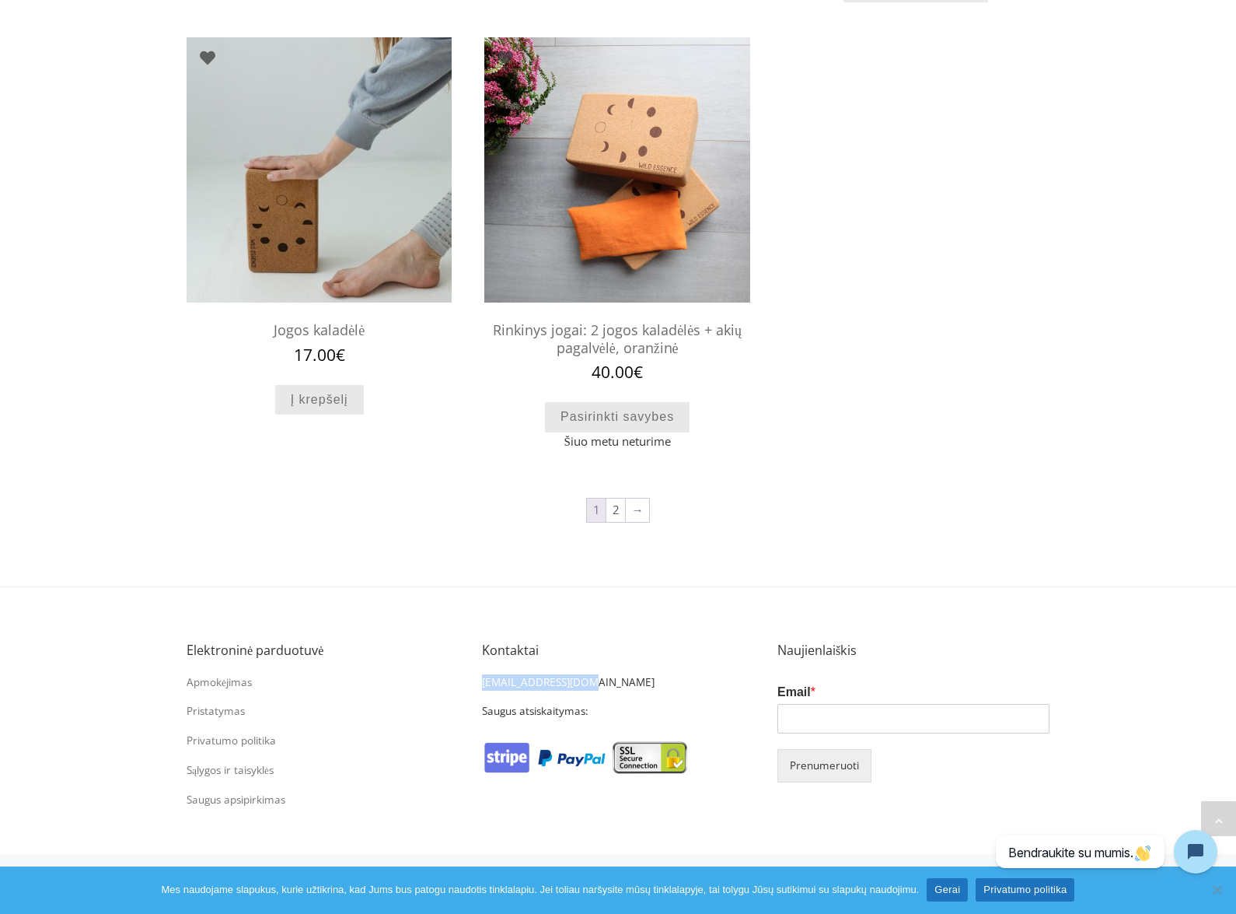
drag, startPoint x: 611, startPoint y: 682, endPoint x: 476, endPoint y: 684, distance: 135.3
click at [476, 684] on div "Kontaktai info@wildessence.lt Saugus atsiskaitymas:" at bounding box center [618, 731] width 296 height 208
copy p "[EMAIL_ADDRESS][DOMAIN_NAME]"
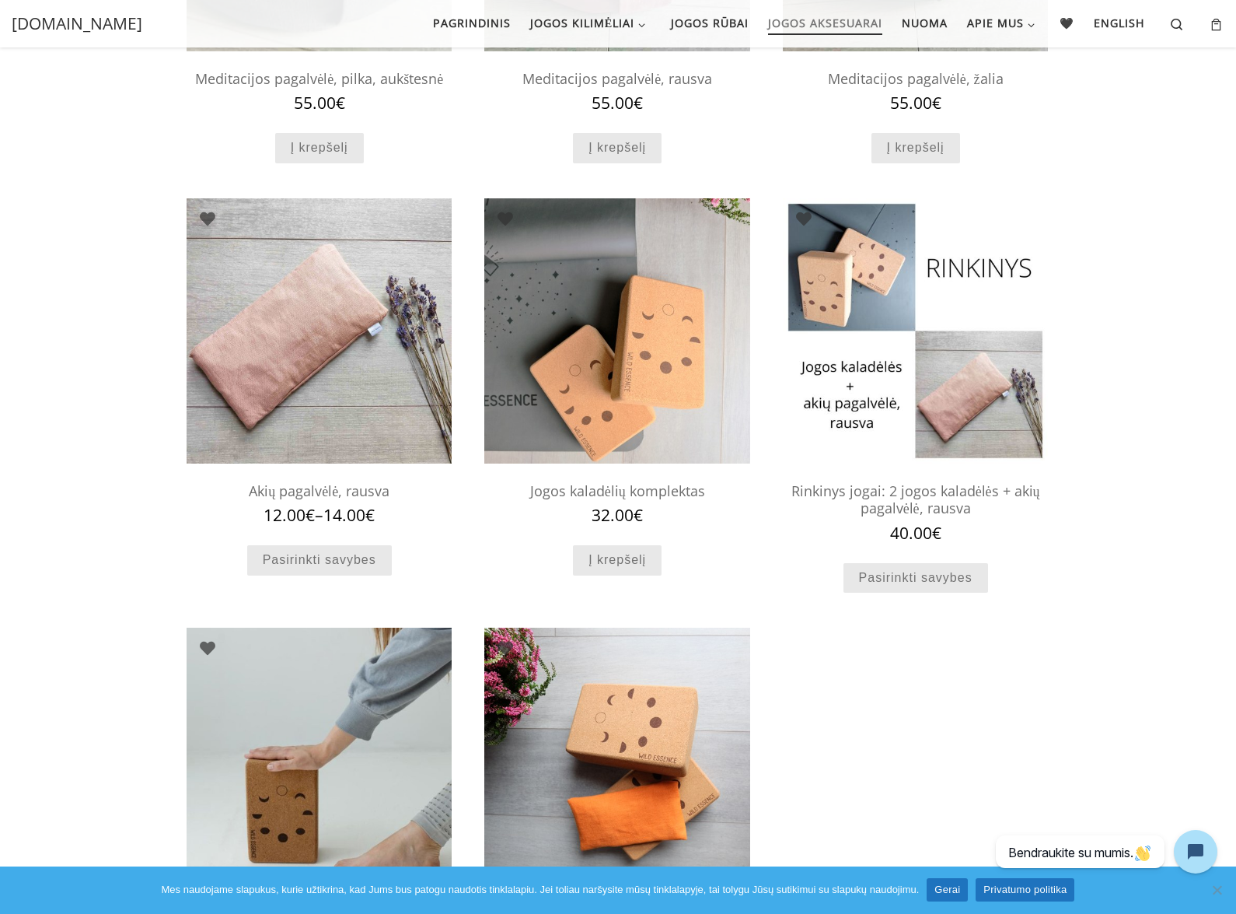
scroll to position [715, 0]
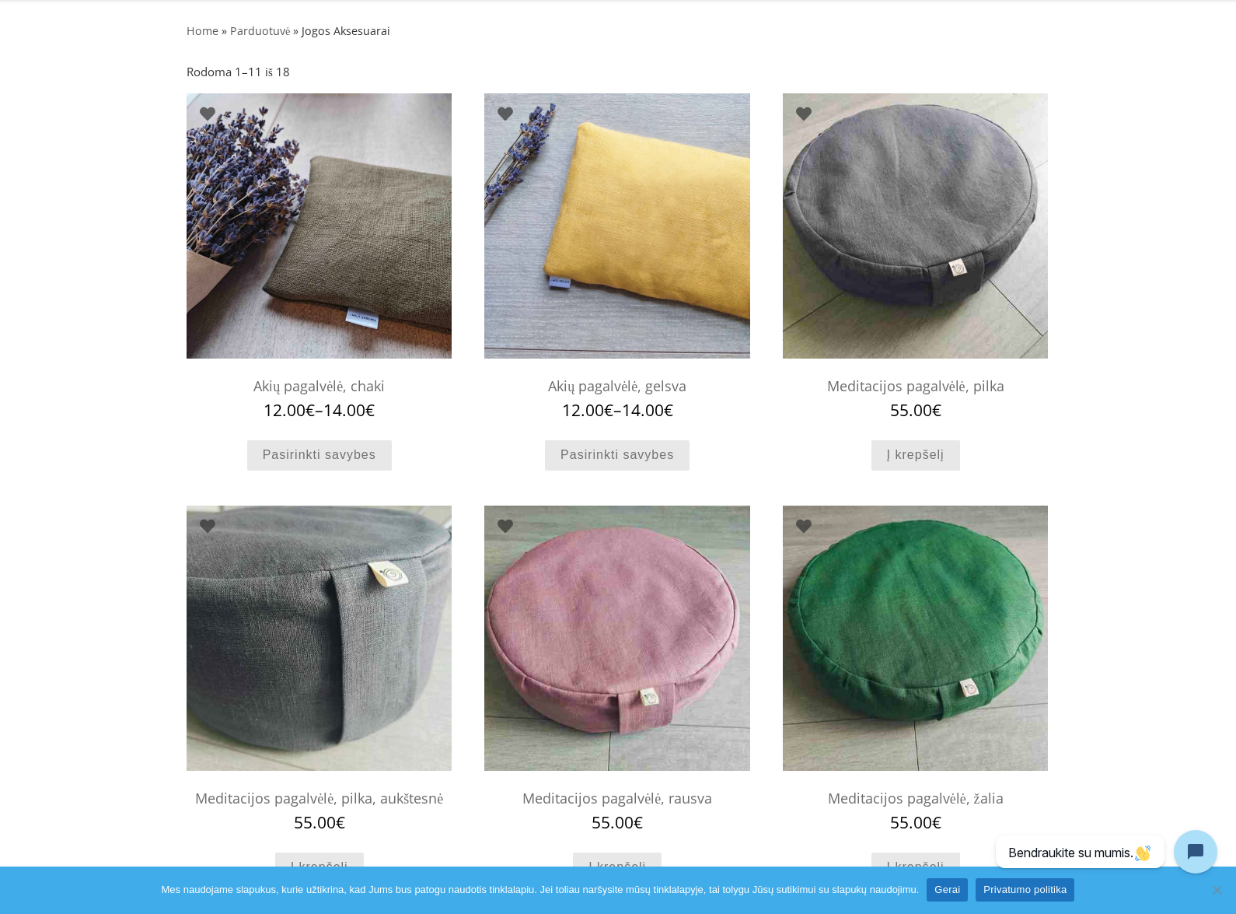
scroll to position [93, 0]
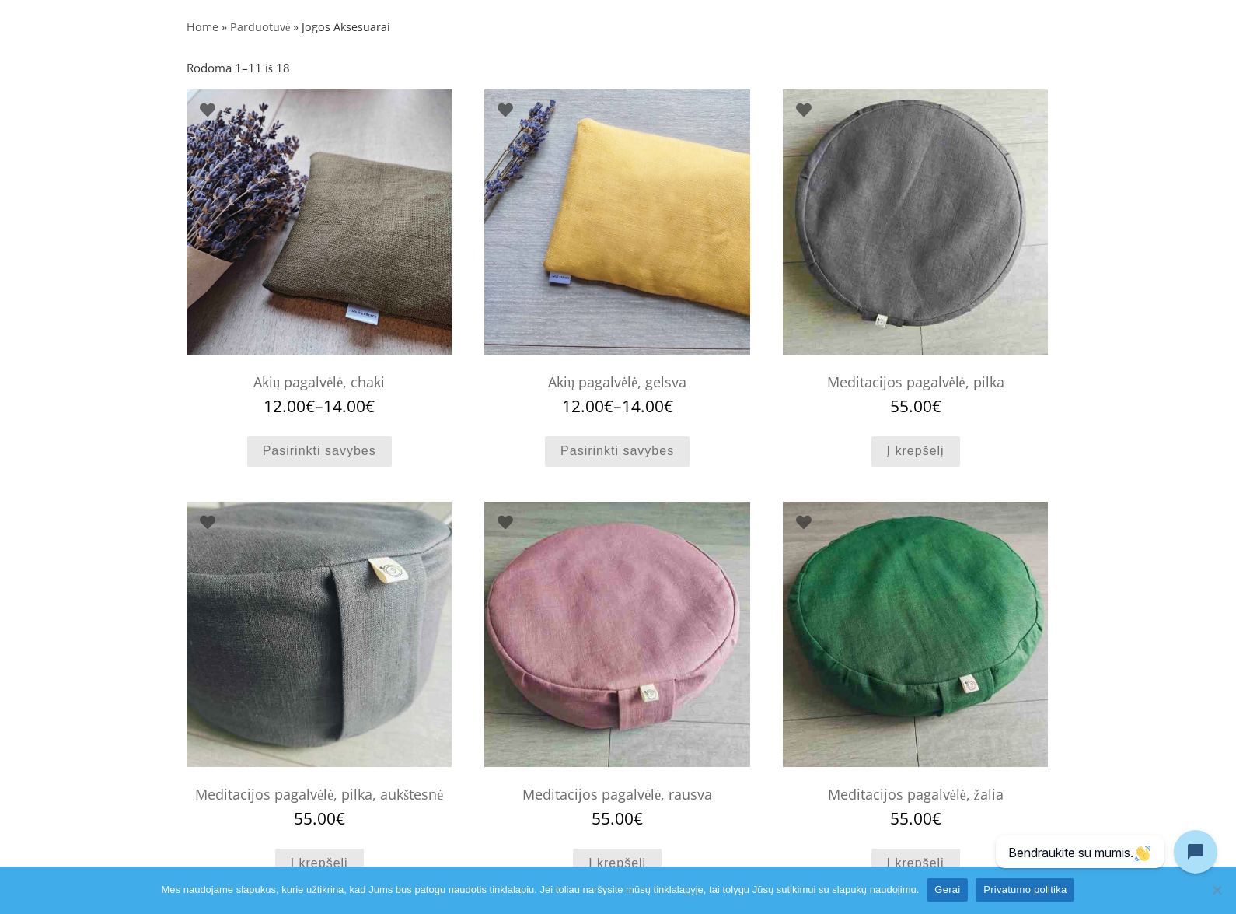
click at [981, 221] on img at bounding box center [915, 221] width 265 height 265
